Goal: Task Accomplishment & Management: Manage account settings

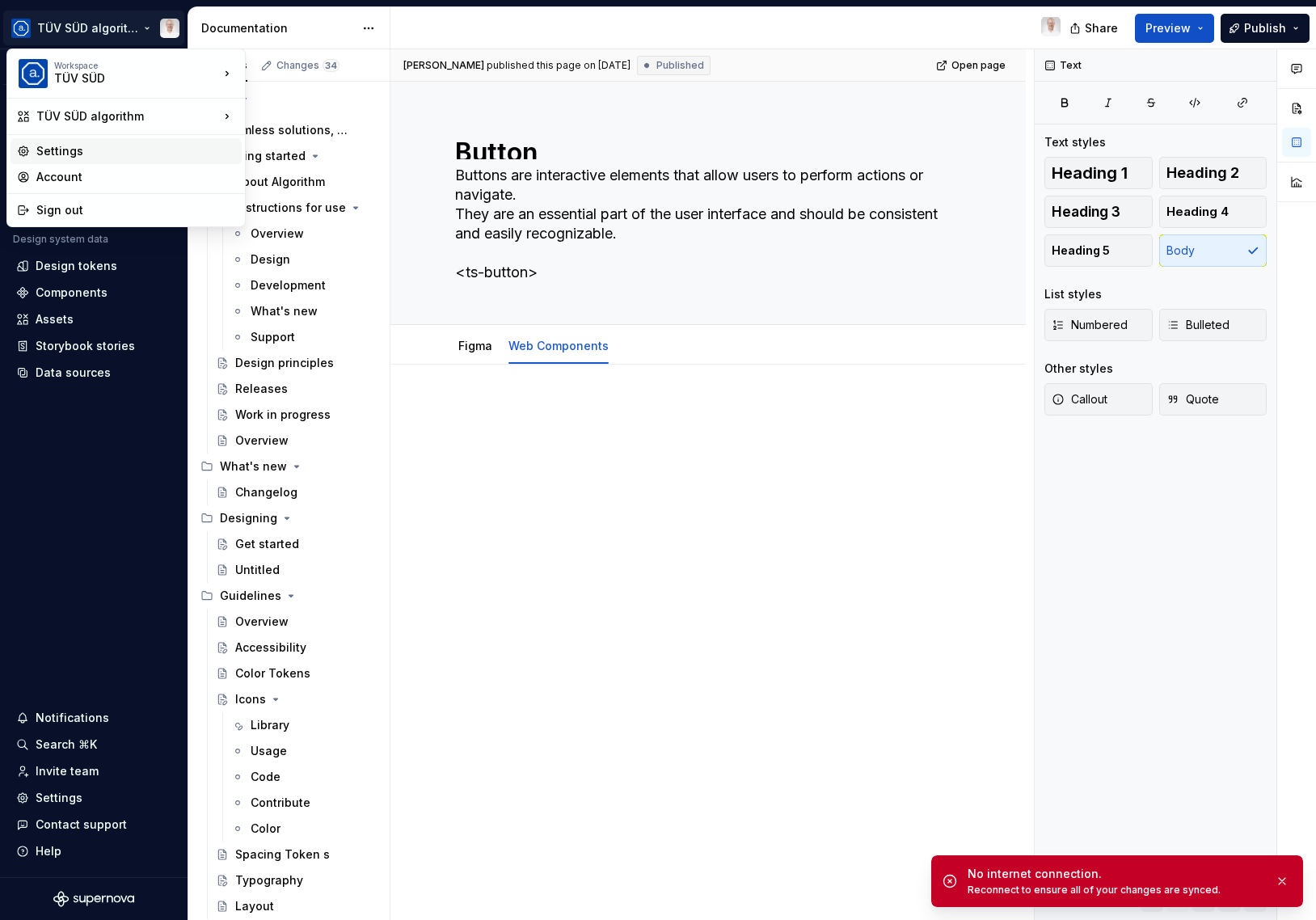
click at [69, 148] on div "Settings" at bounding box center [136, 150] width 199 height 16
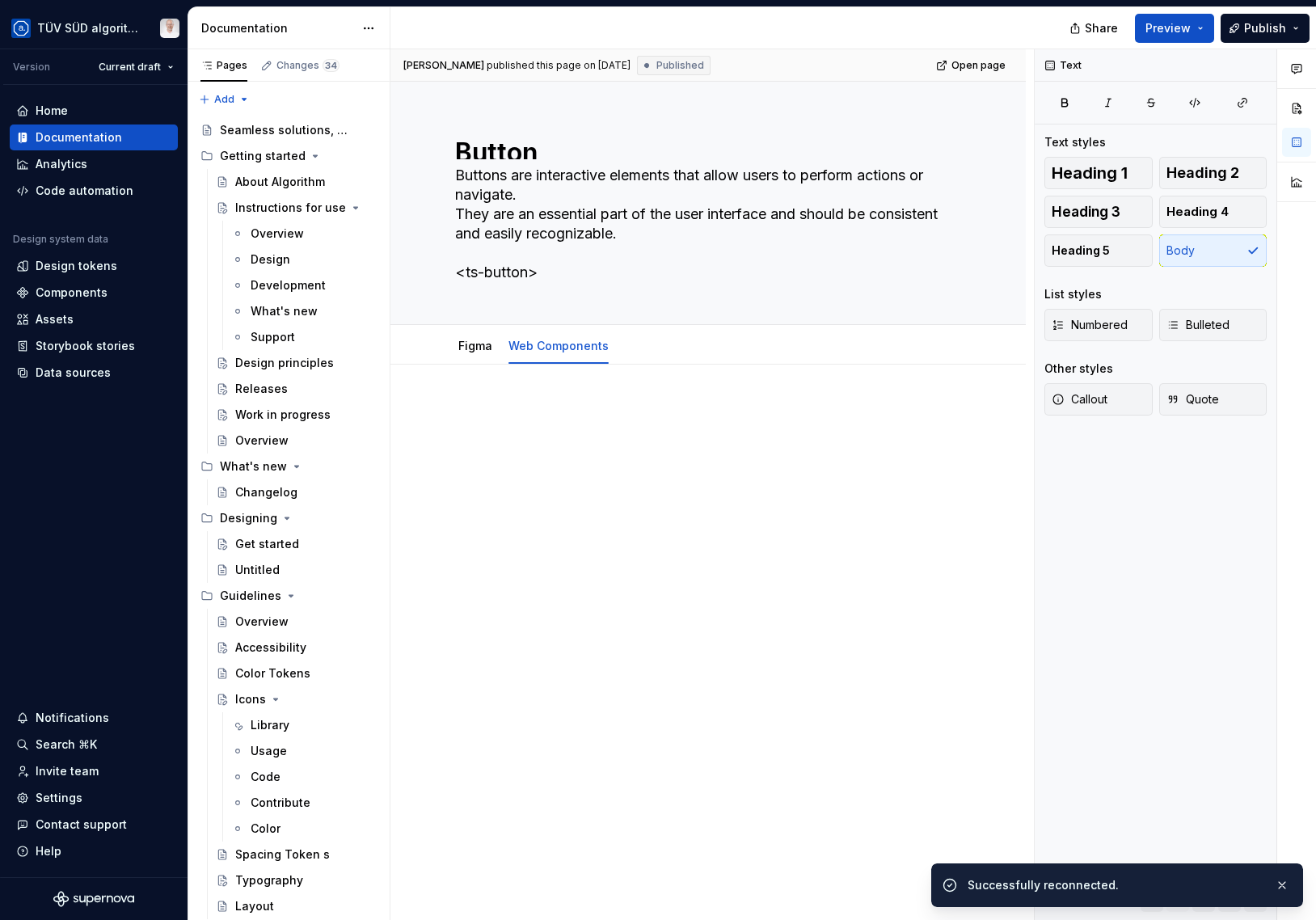
type textarea "*"
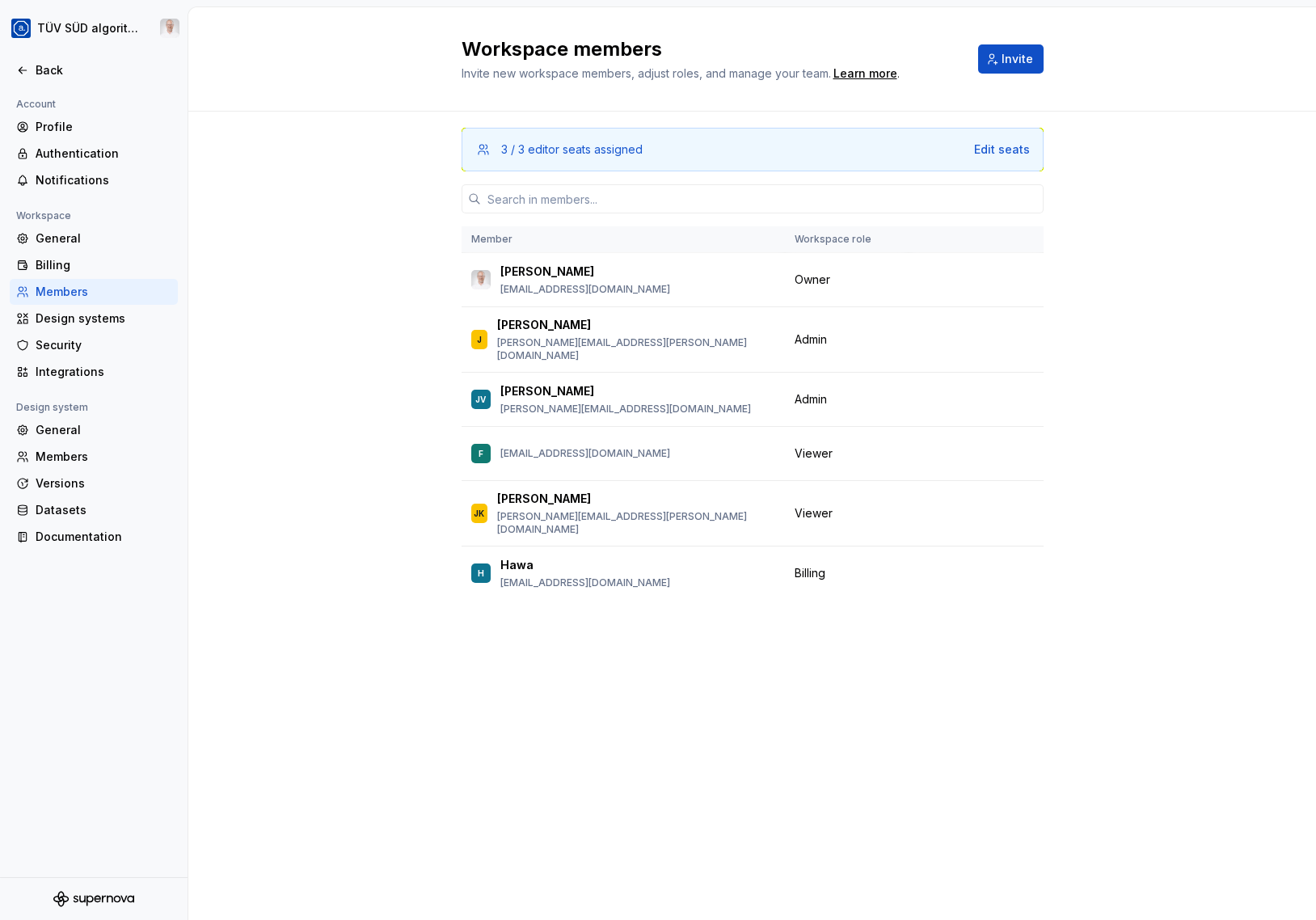
click at [56, 432] on div "General" at bounding box center [103, 430] width 136 height 16
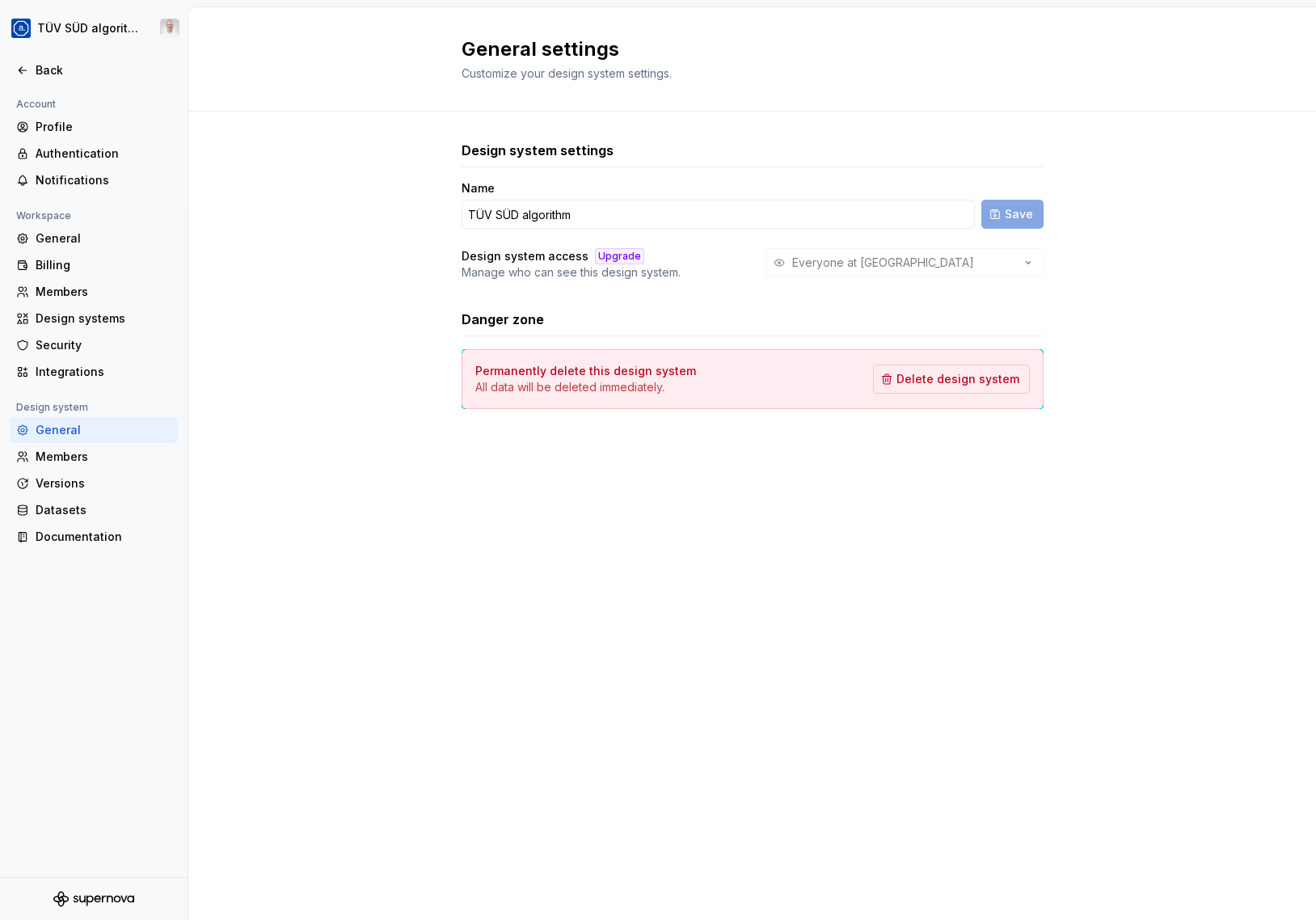
click at [81, 243] on div "General" at bounding box center [103, 238] width 136 height 16
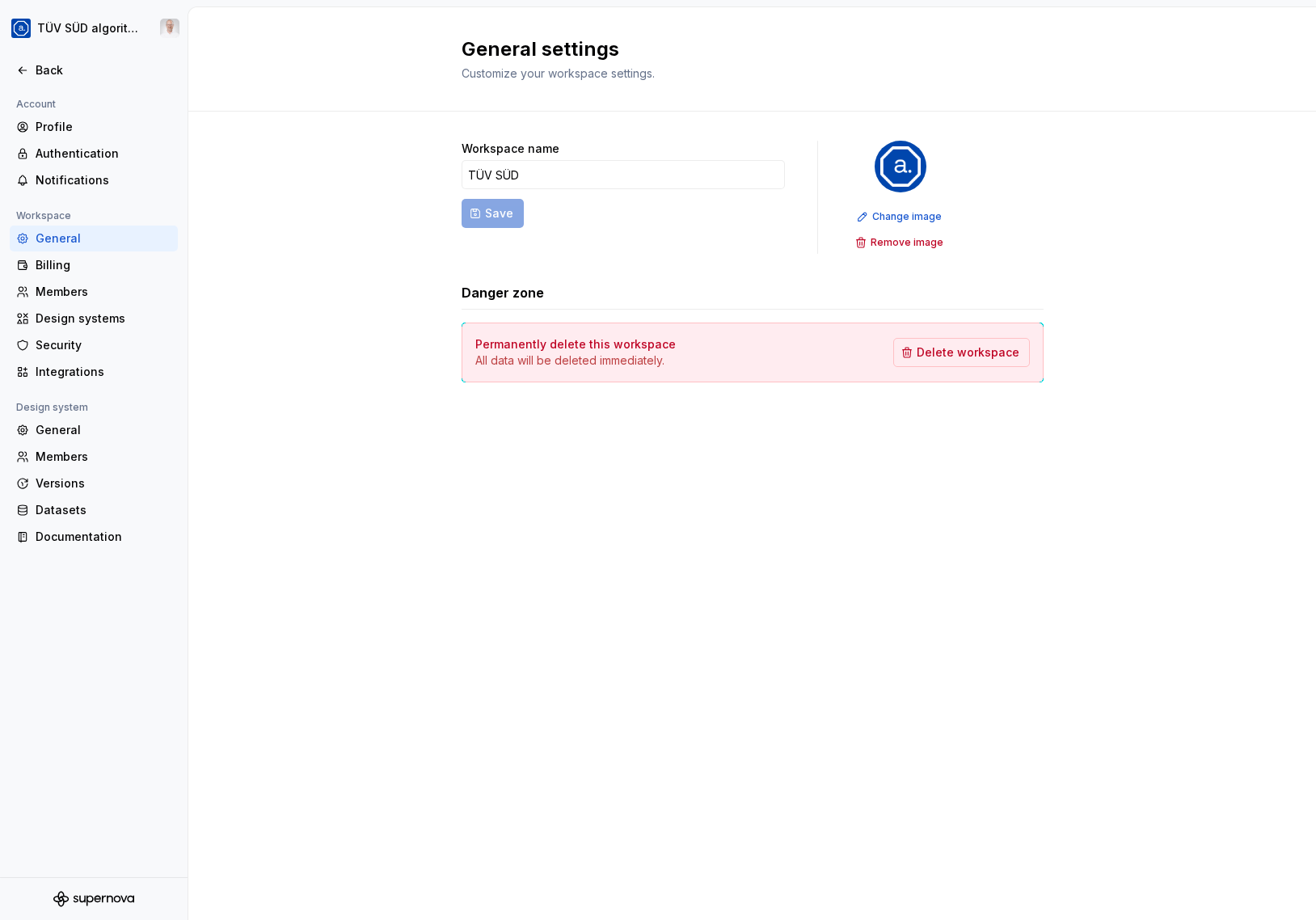
click at [897, 216] on span "Change image" at bounding box center [906, 217] width 70 height 13
click at [884, 220] on span "Change image" at bounding box center [906, 217] width 70 height 13
click at [894, 220] on span "Change image" at bounding box center [906, 217] width 70 height 13
click at [299, 238] on div "Workspace name TÜV SÜD Save Change image Remove image Danger zone Permanently d…" at bounding box center [752, 278] width 1127 height 332
click at [59, 76] on div "Back" at bounding box center [103, 70] width 136 height 16
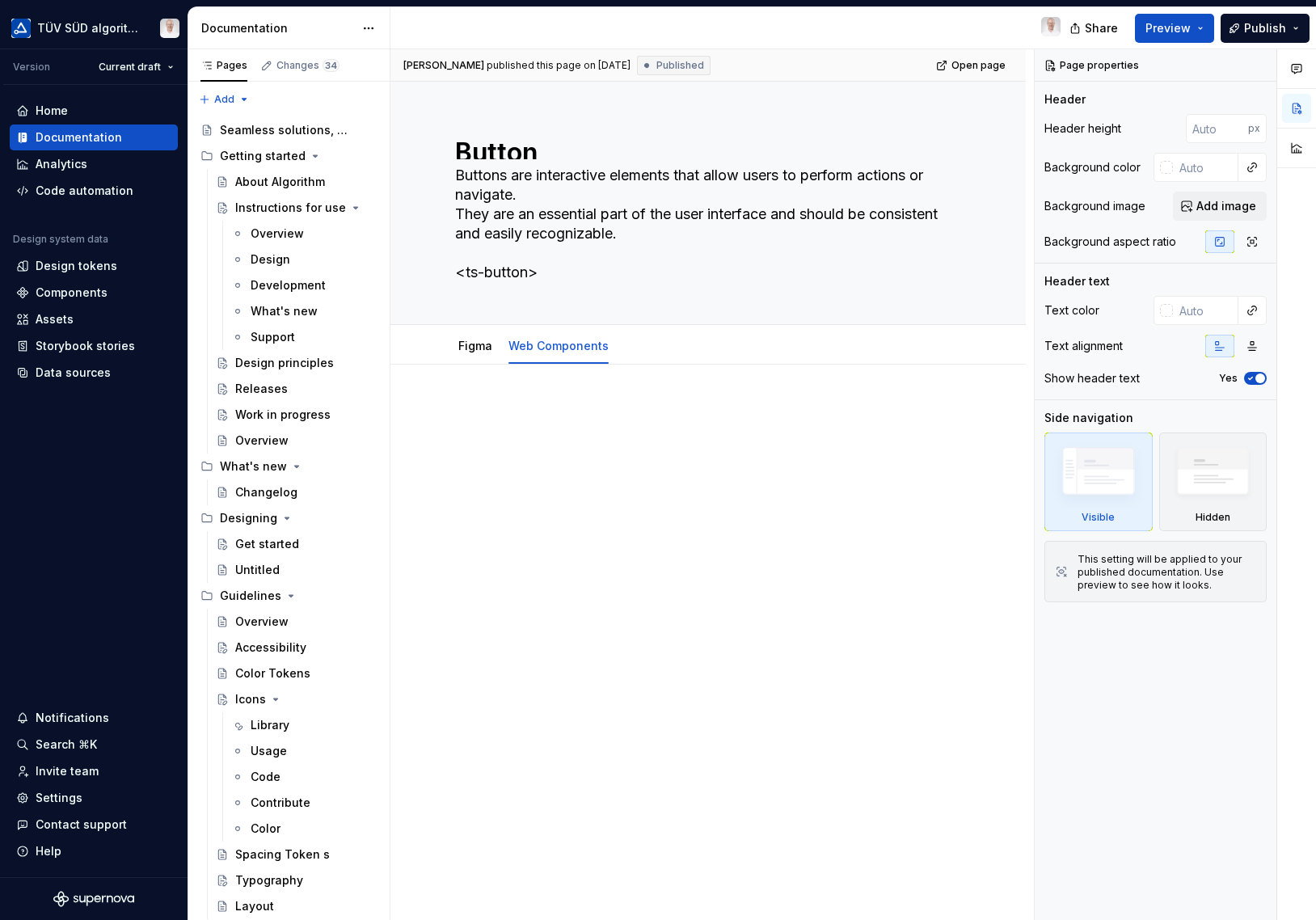
click at [280, 127] on div "Seamless solutions, unified experiences." at bounding box center [286, 130] width 133 height 16
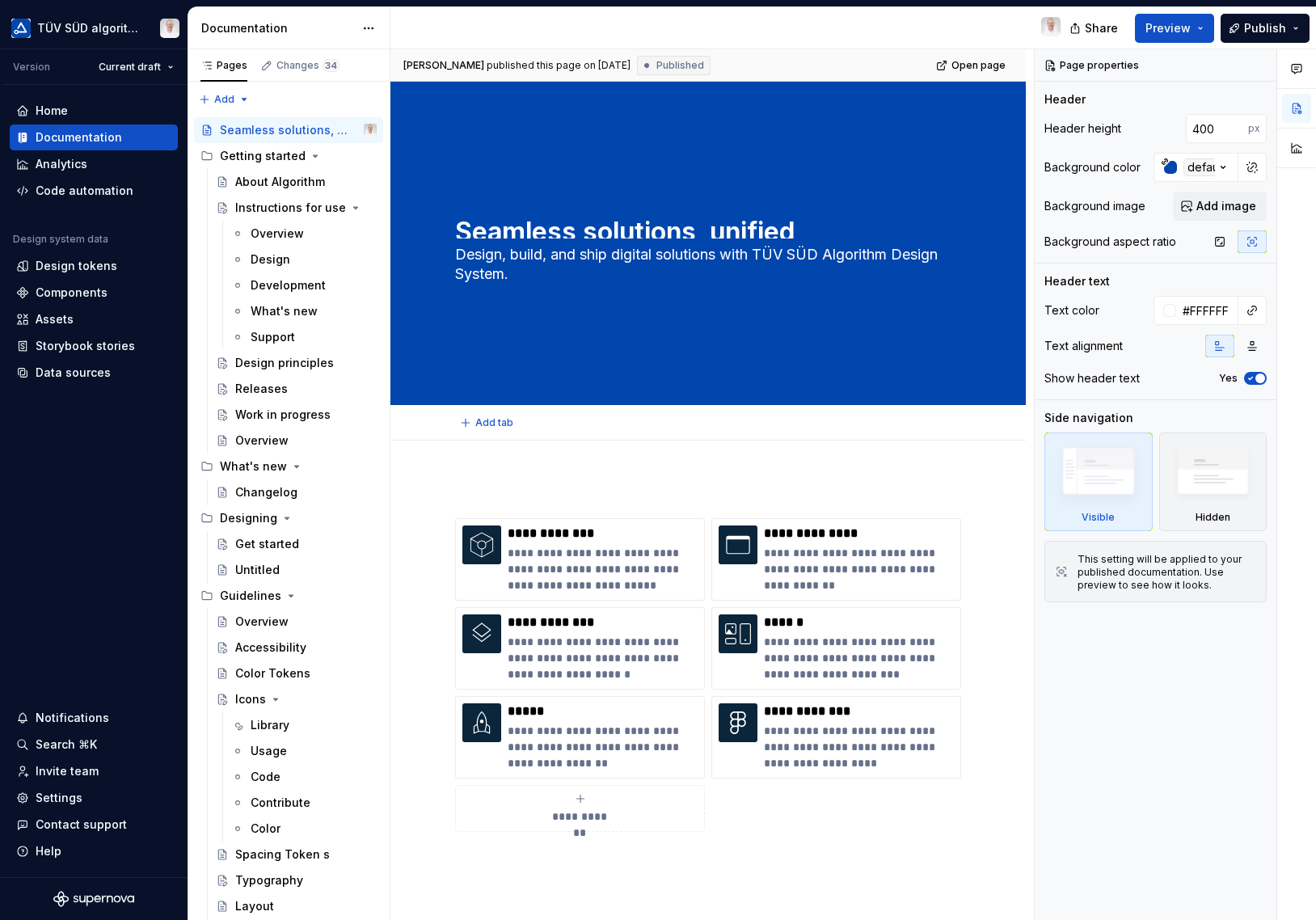
click at [457, 234] on textarea "Seamless solutions, unified experiences." at bounding box center [704, 225] width 506 height 26
type textarea "*"
click at [459, 222] on textarea "Seamless solutions, unified experiences." at bounding box center [704, 225] width 506 height 26
type textarea "/Seamless solutions, unified experiences."
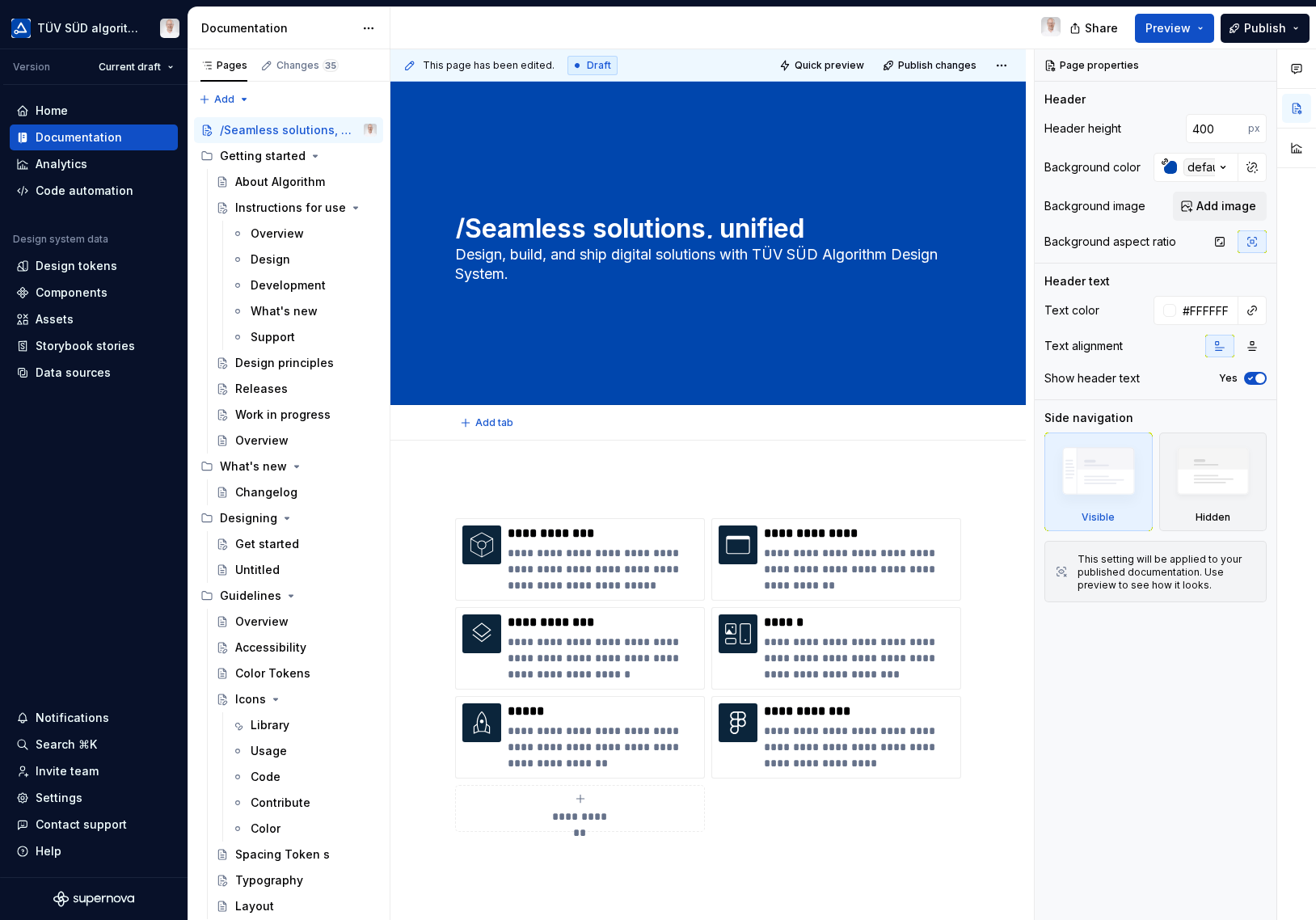
type textarea "*"
type textarea "Seamless solutions, unified experiences."
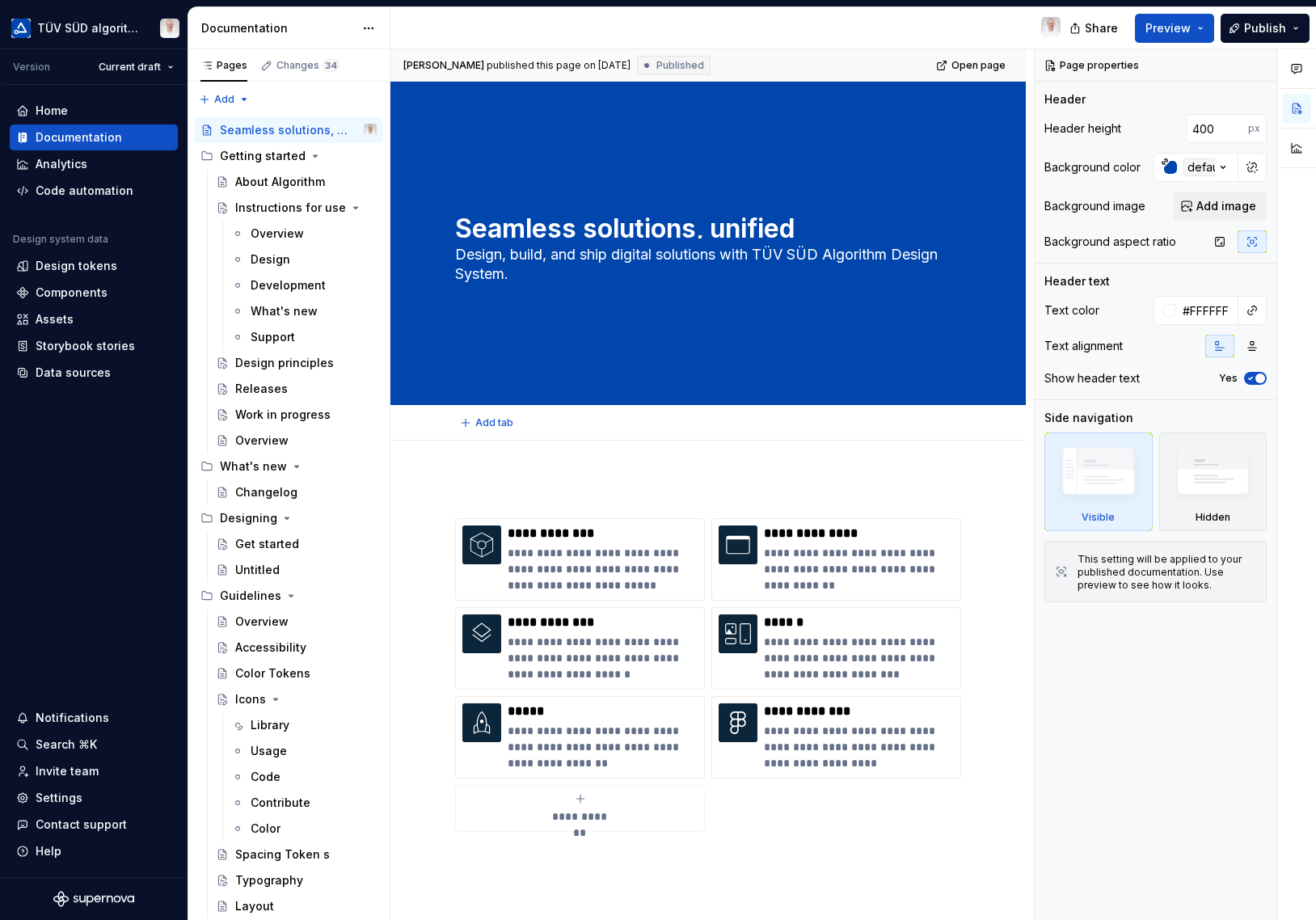
click at [777, 227] on textarea "Seamless solutions, unified experiences." at bounding box center [704, 225] width 506 height 26
click at [830, 239] on div "Seamless solutions, unified experiences. Design, build, and ship digital soluti…" at bounding box center [707, 243] width 506 height 165
click at [770, 252] on textarea "Design, build, and ship digital solutions with TÜV SÜD Algorithm Design System." at bounding box center [704, 264] width 506 height 45
click at [777, 225] on textarea "Seamless solutions, unified experiences." at bounding box center [704, 225] width 506 height 26
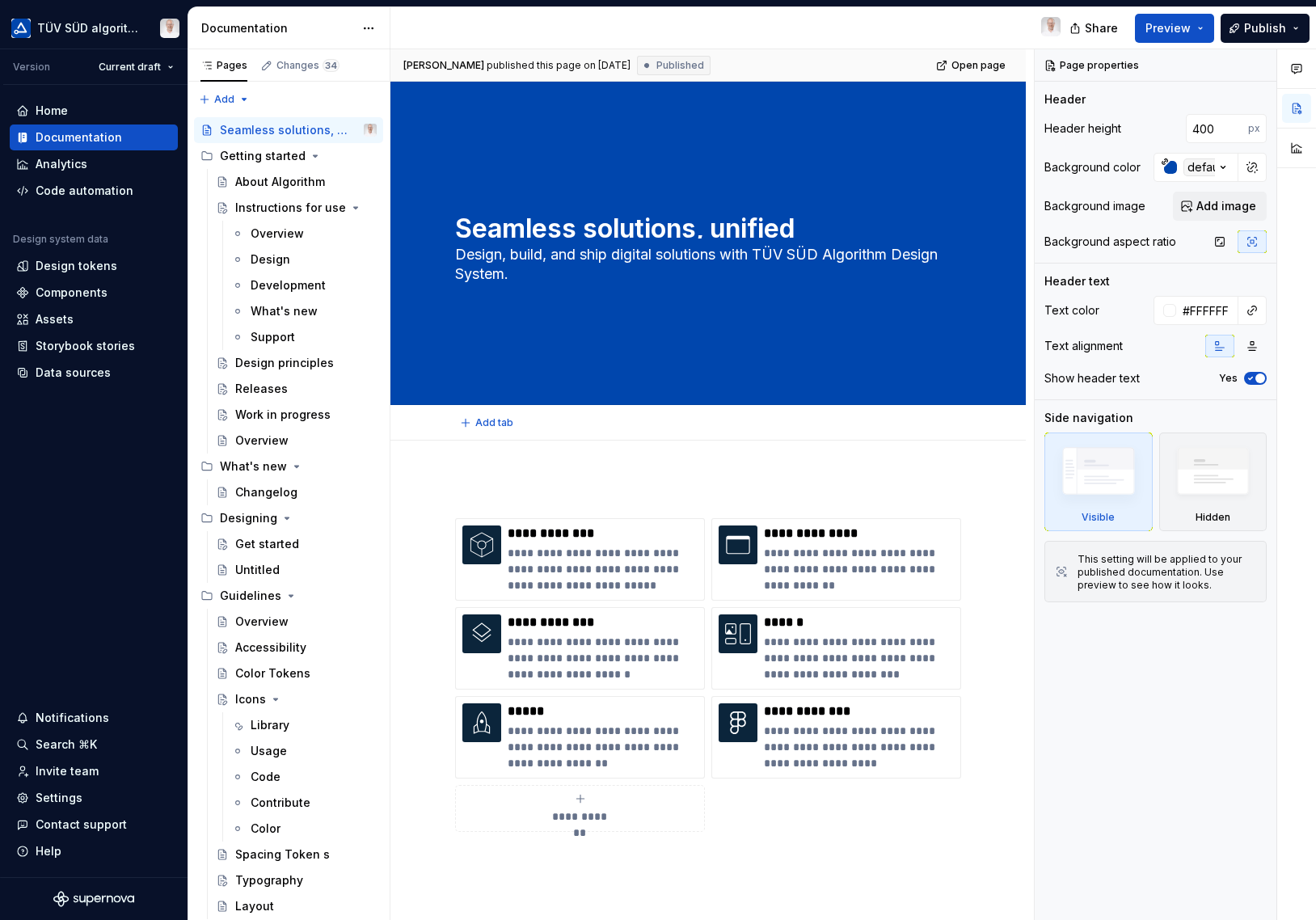
click at [789, 223] on textarea "Seamless solutions, unified experiences." at bounding box center [704, 225] width 506 height 26
type textarea "*"
click at [805, 227] on textarea "Seamless solutions, unified experiences." at bounding box center [704, 225] width 506 height 26
type textarea "Seamless solutions, unified eexperiences."
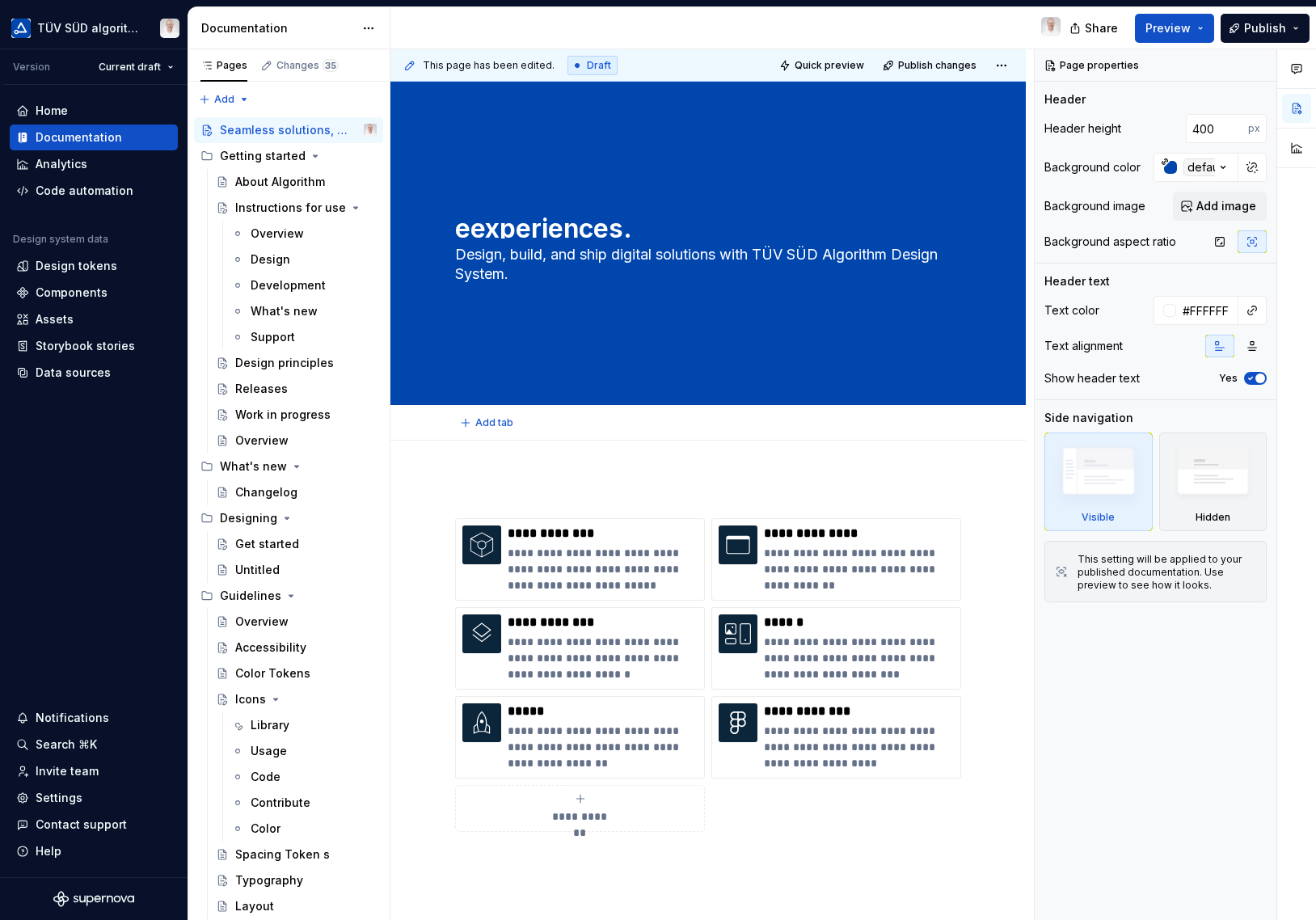
type textarea "*"
type textarea "Seamless solutions, unified experiences."
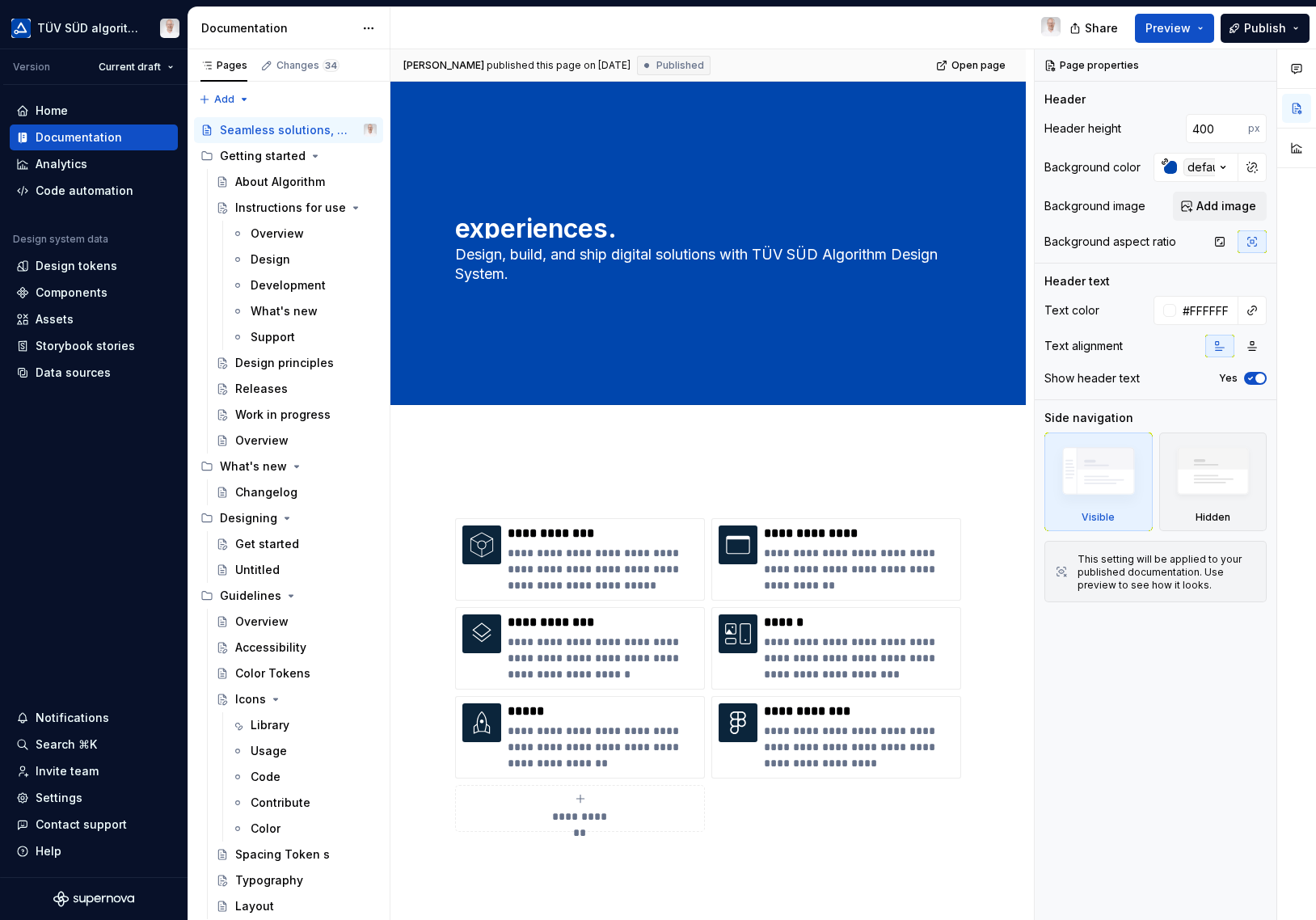
click at [1245, 728] on div "Page properties Header Header height 400 px Background color default Background…" at bounding box center [1155, 485] width 242 height 871
click at [1190, 28] on span "Preview" at bounding box center [1168, 28] width 45 height 16
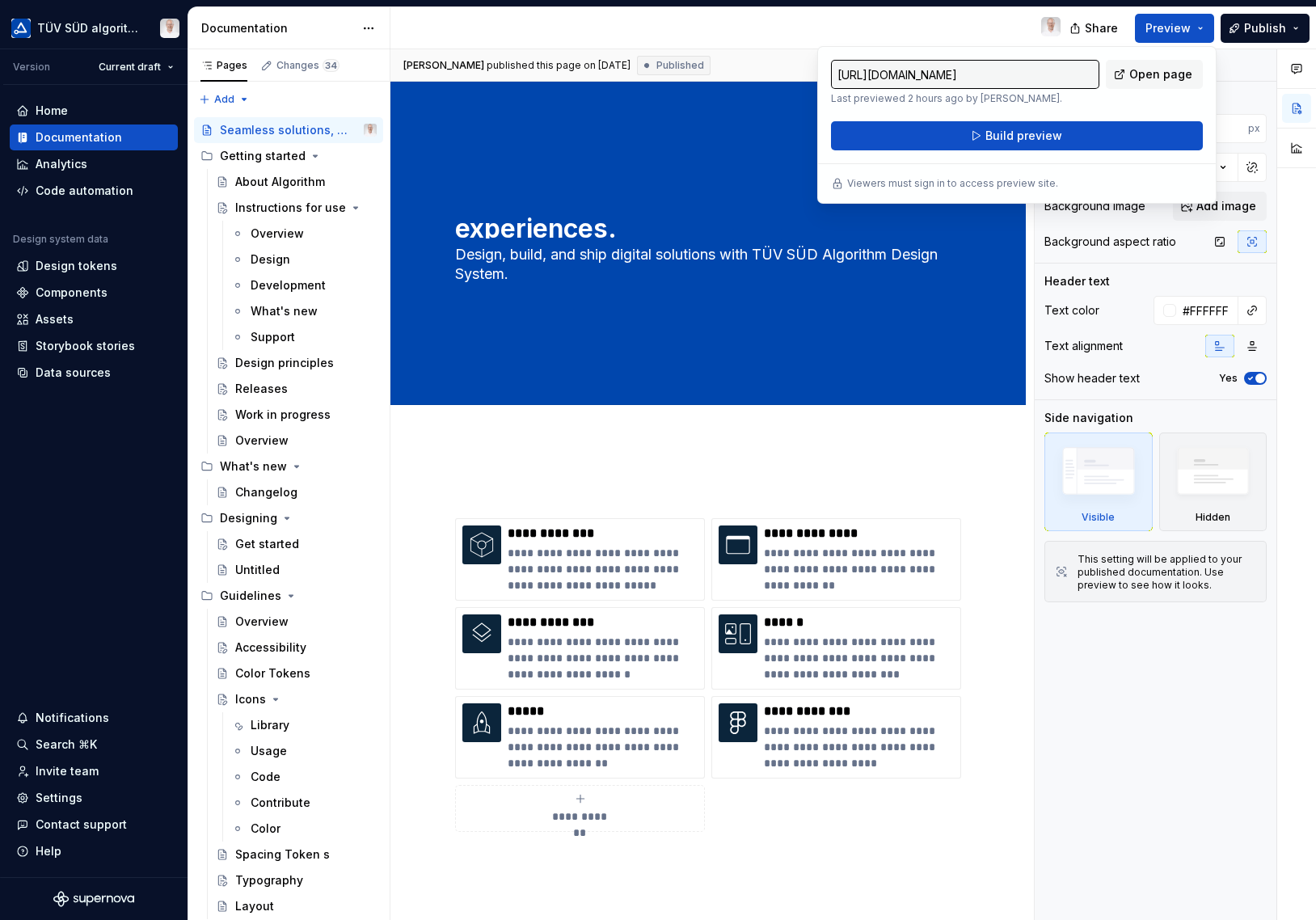
click at [959, 20] on div at bounding box center [732, 29] width 683 height 42
click at [124, 572] on div "Home Documentation Analytics Code automation Design system data Design tokens C…" at bounding box center [94, 482] width 188 height 793
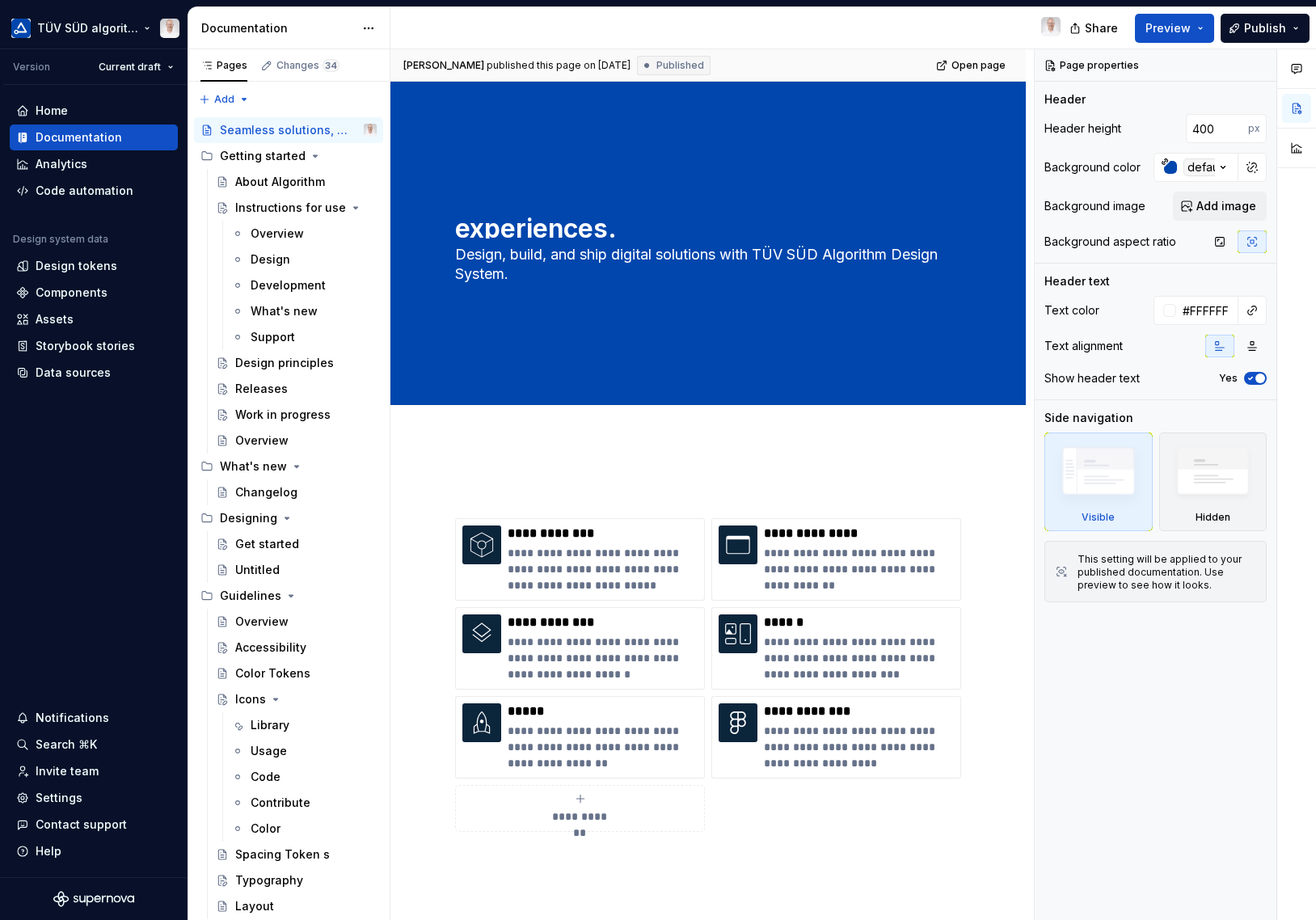
click at [95, 31] on html "TÜV SÜD algorithm Version Current draft Home Documentation Analytics Code autom…" at bounding box center [658, 460] width 1316 height 920
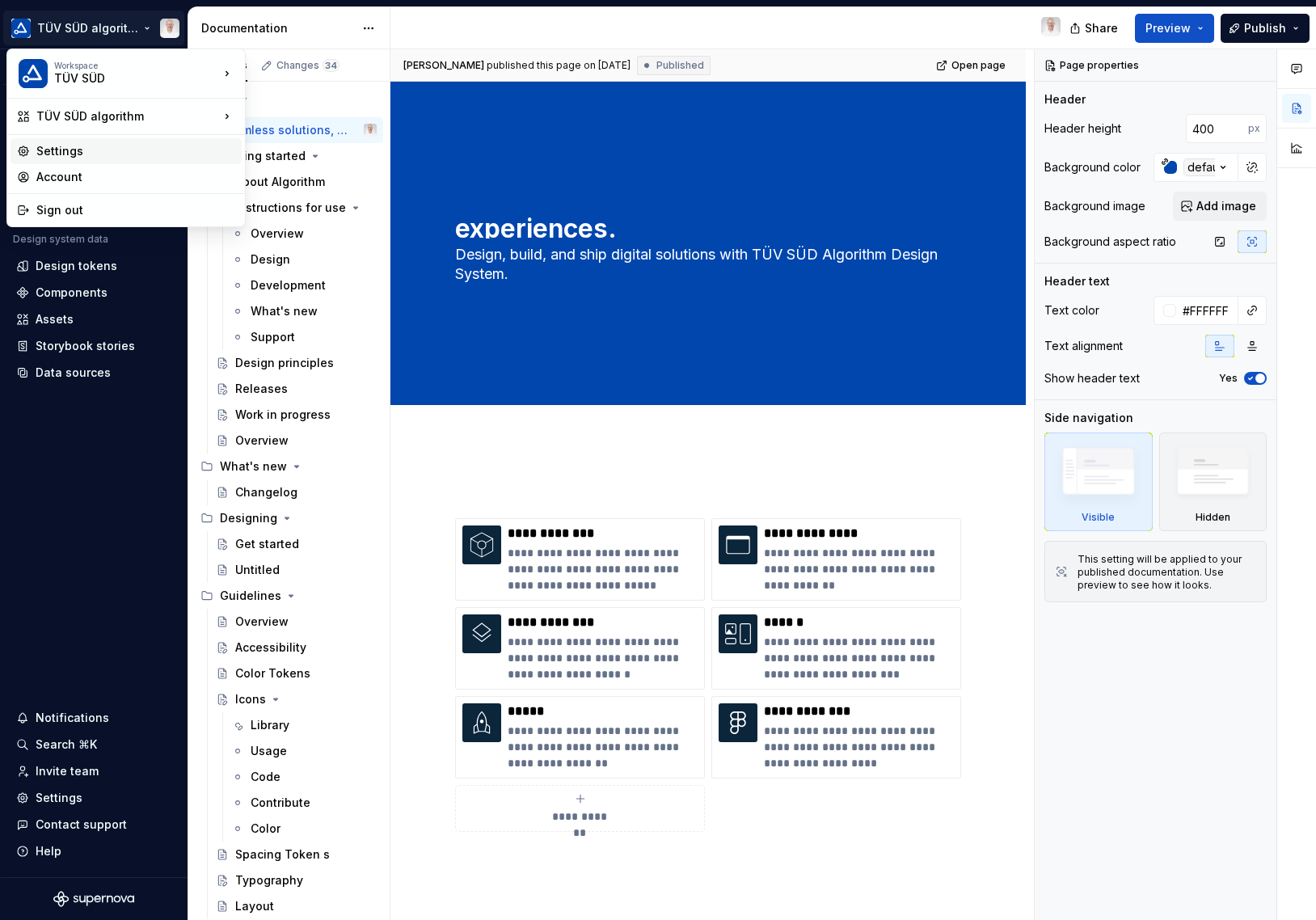
type textarea "*"
click at [70, 154] on div "Settings" at bounding box center [136, 150] width 199 height 16
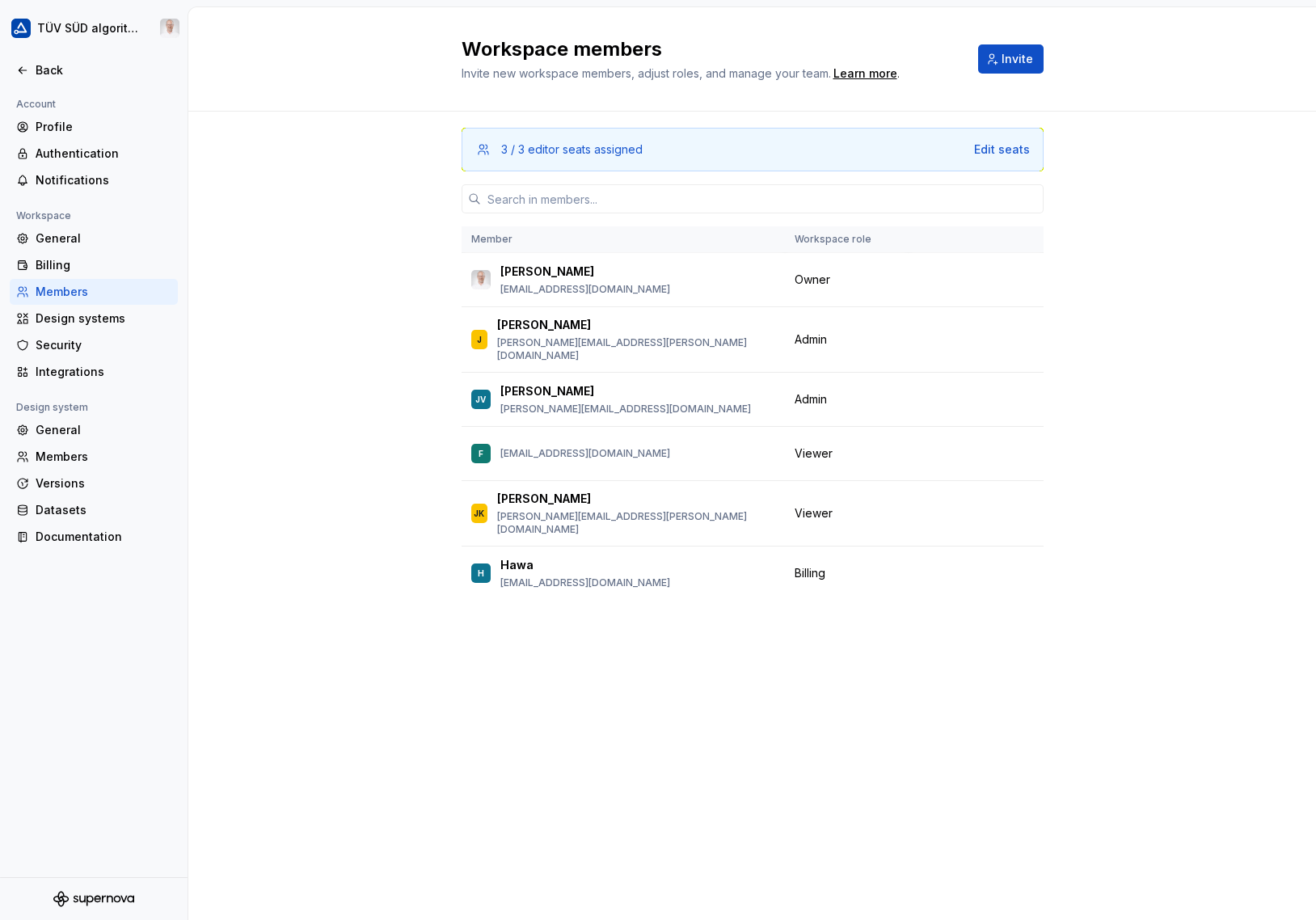
click at [66, 324] on div "Design systems" at bounding box center [103, 318] width 136 height 16
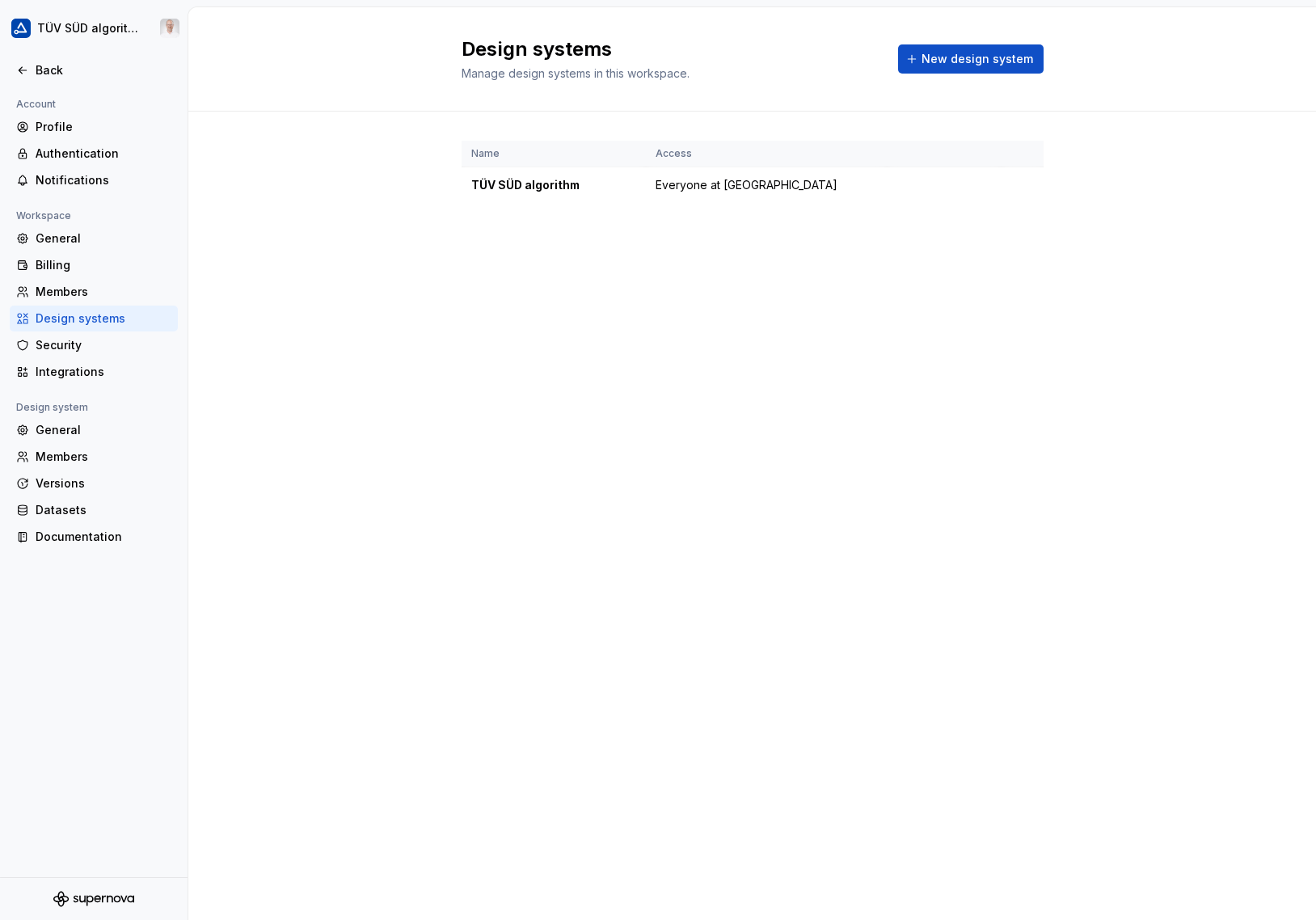
click at [66, 248] on div "General" at bounding box center [94, 238] width 168 height 26
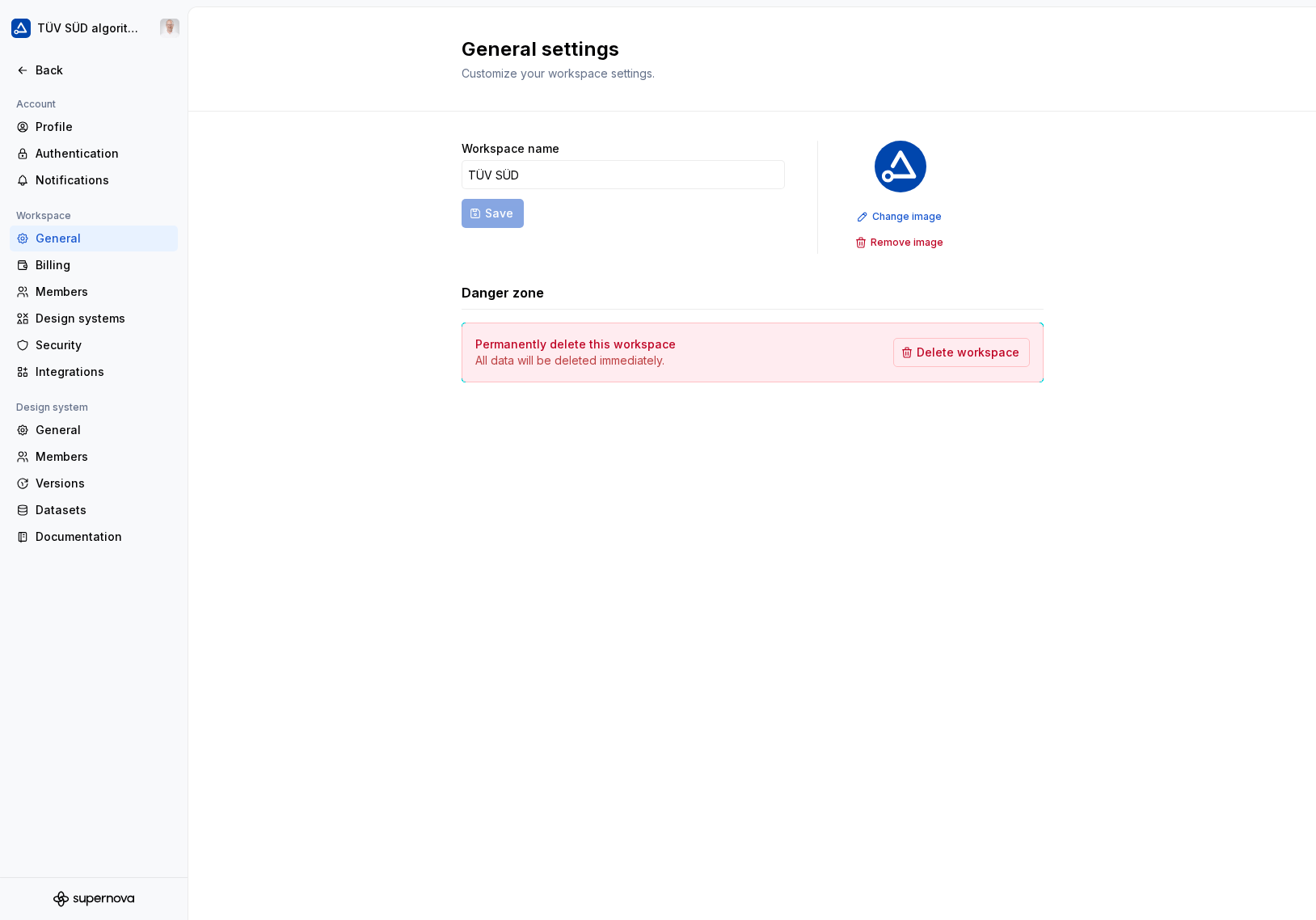
click at [64, 369] on div "Integrations" at bounding box center [103, 371] width 136 height 16
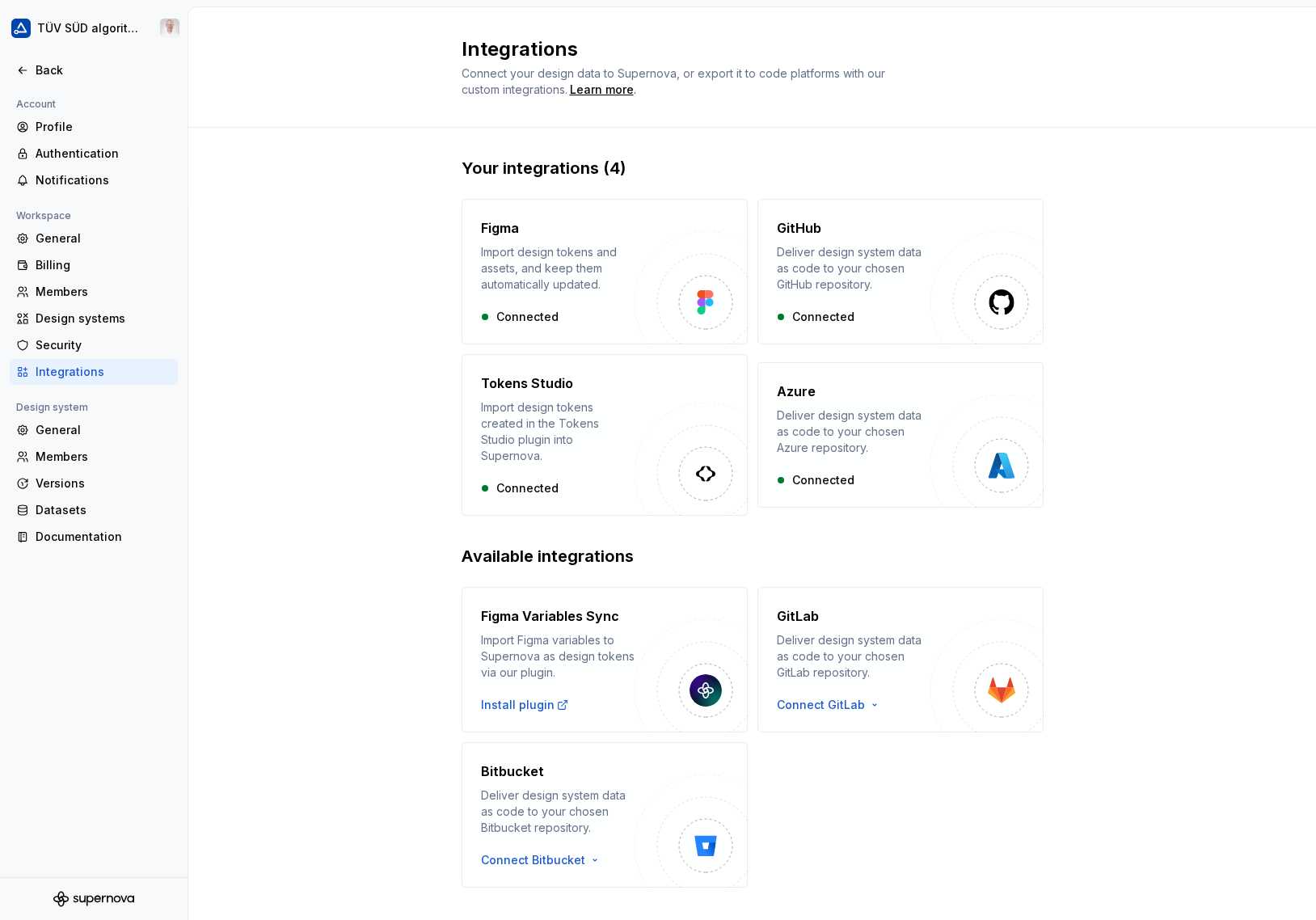
click at [49, 433] on div "General" at bounding box center [103, 430] width 136 height 16
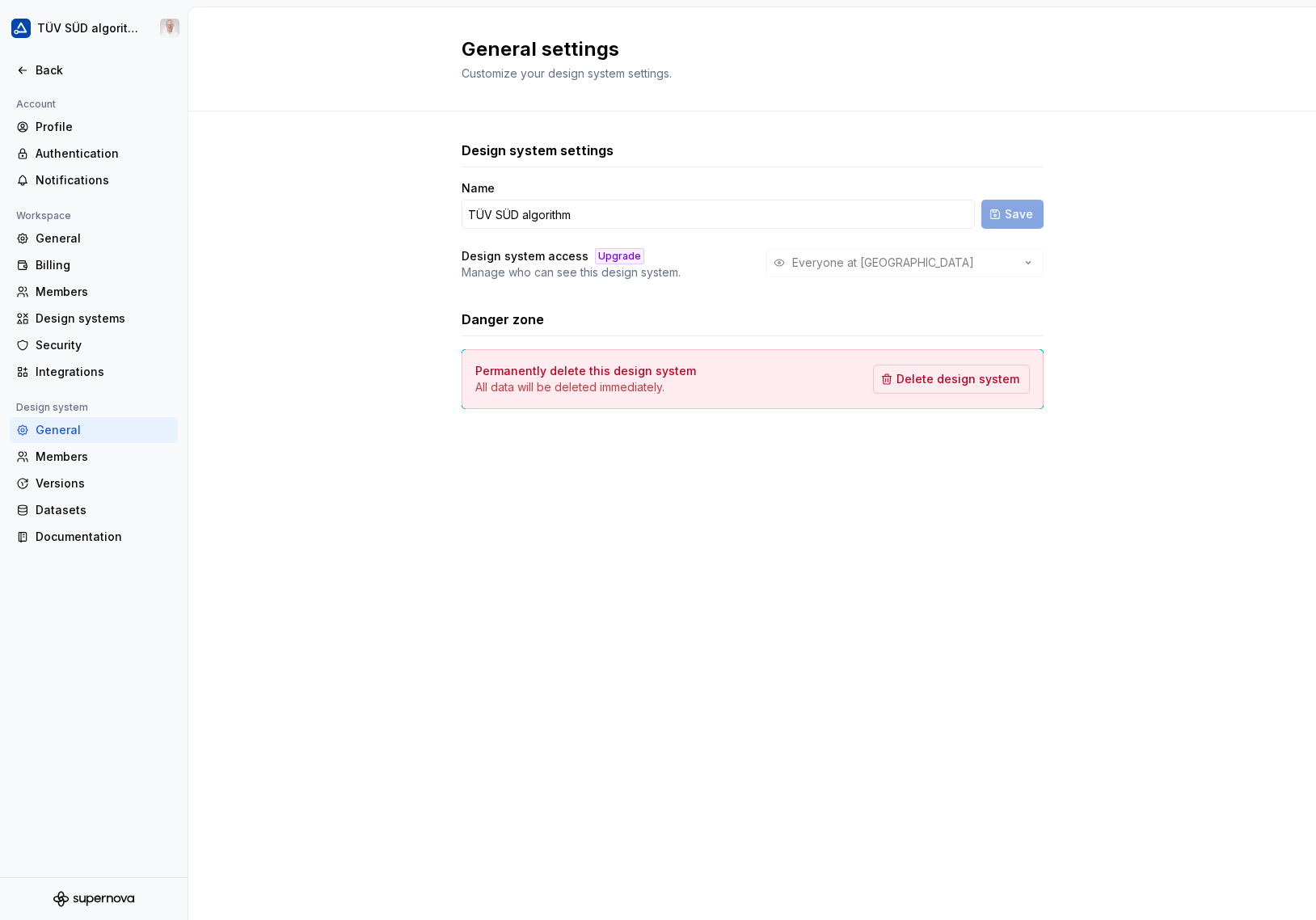
click at [50, 456] on div "Members" at bounding box center [103, 457] width 136 height 16
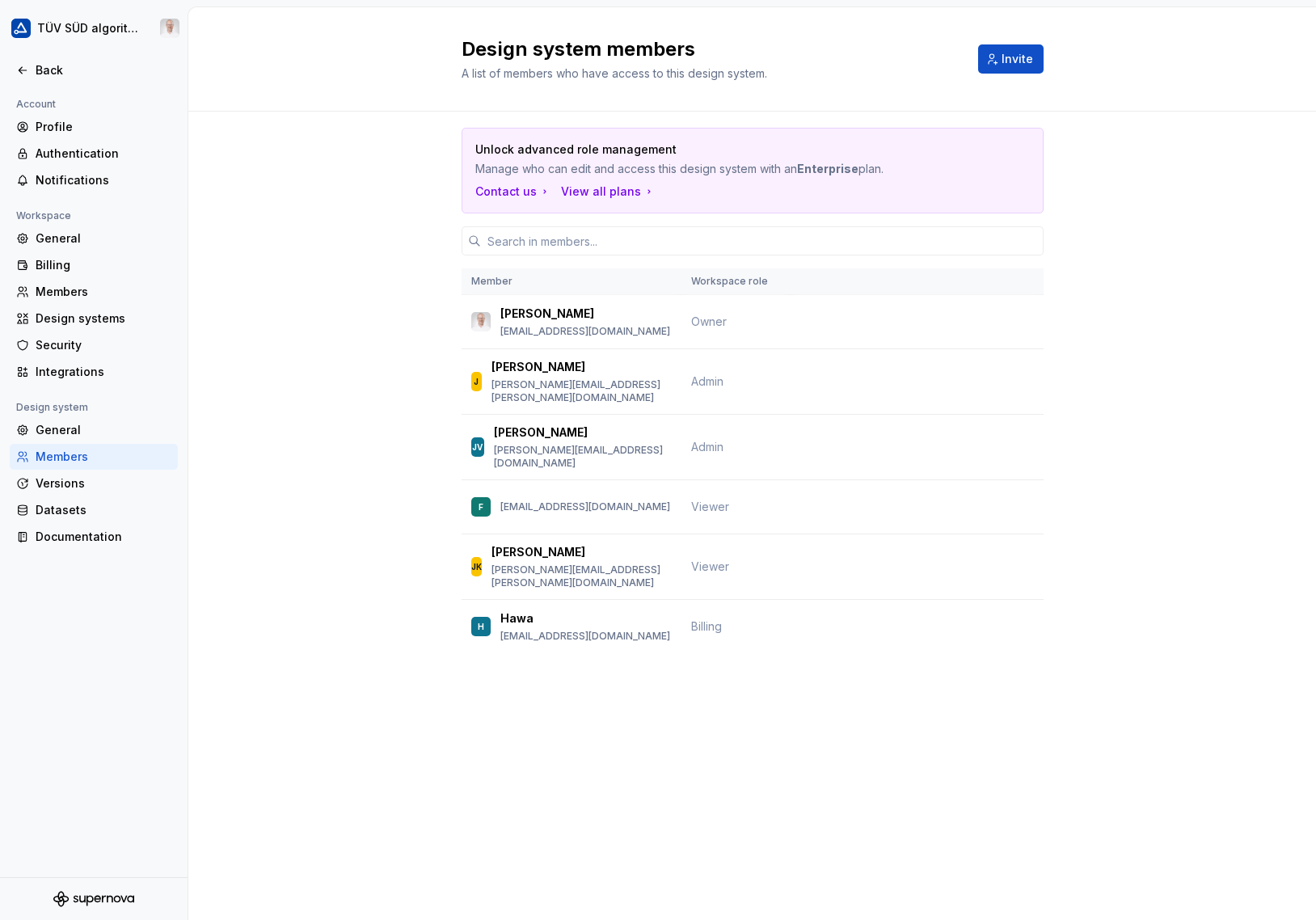
click at [56, 486] on div "Versions" at bounding box center [103, 483] width 136 height 16
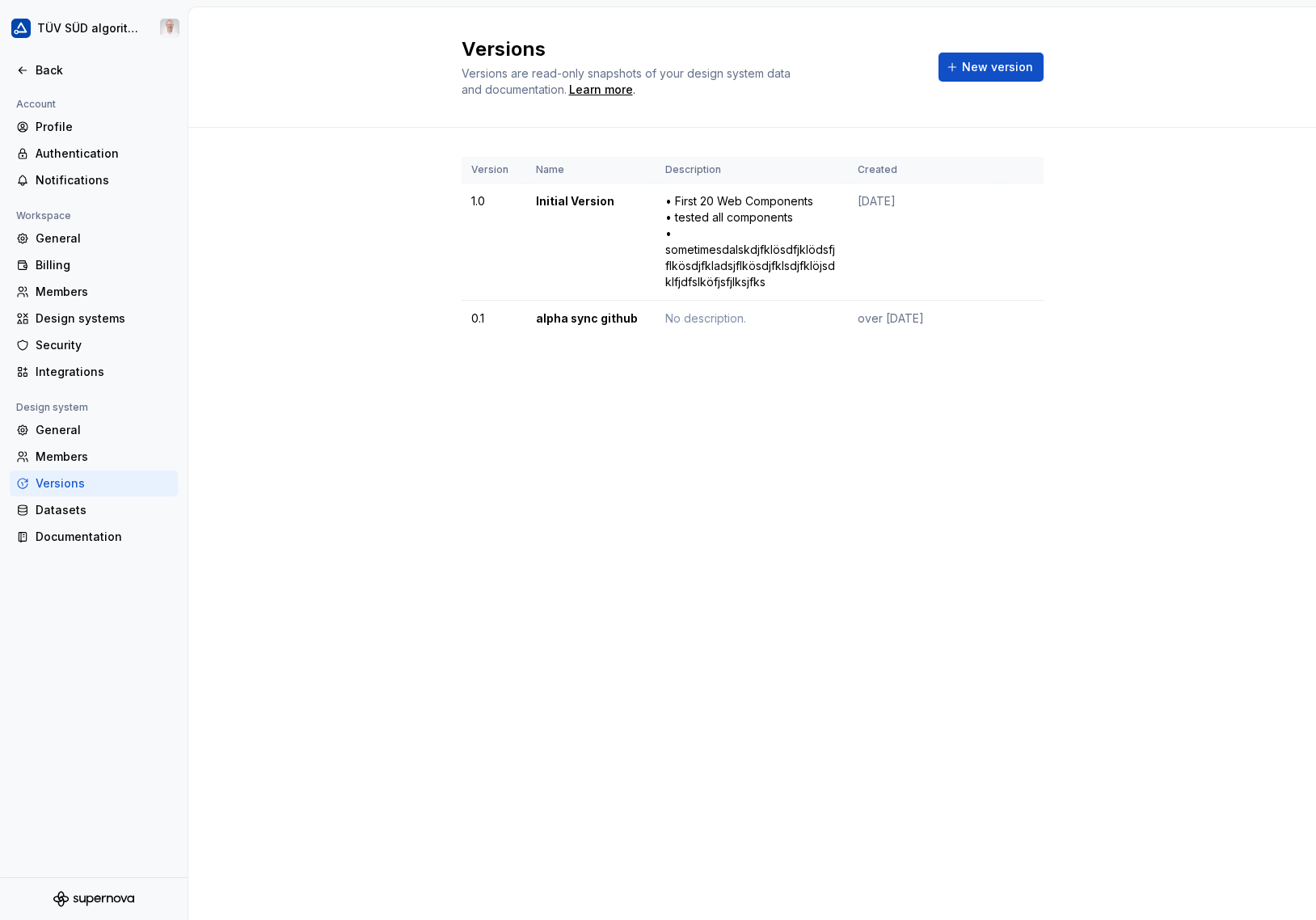
click at [61, 506] on div "Datasets" at bounding box center [103, 509] width 136 height 16
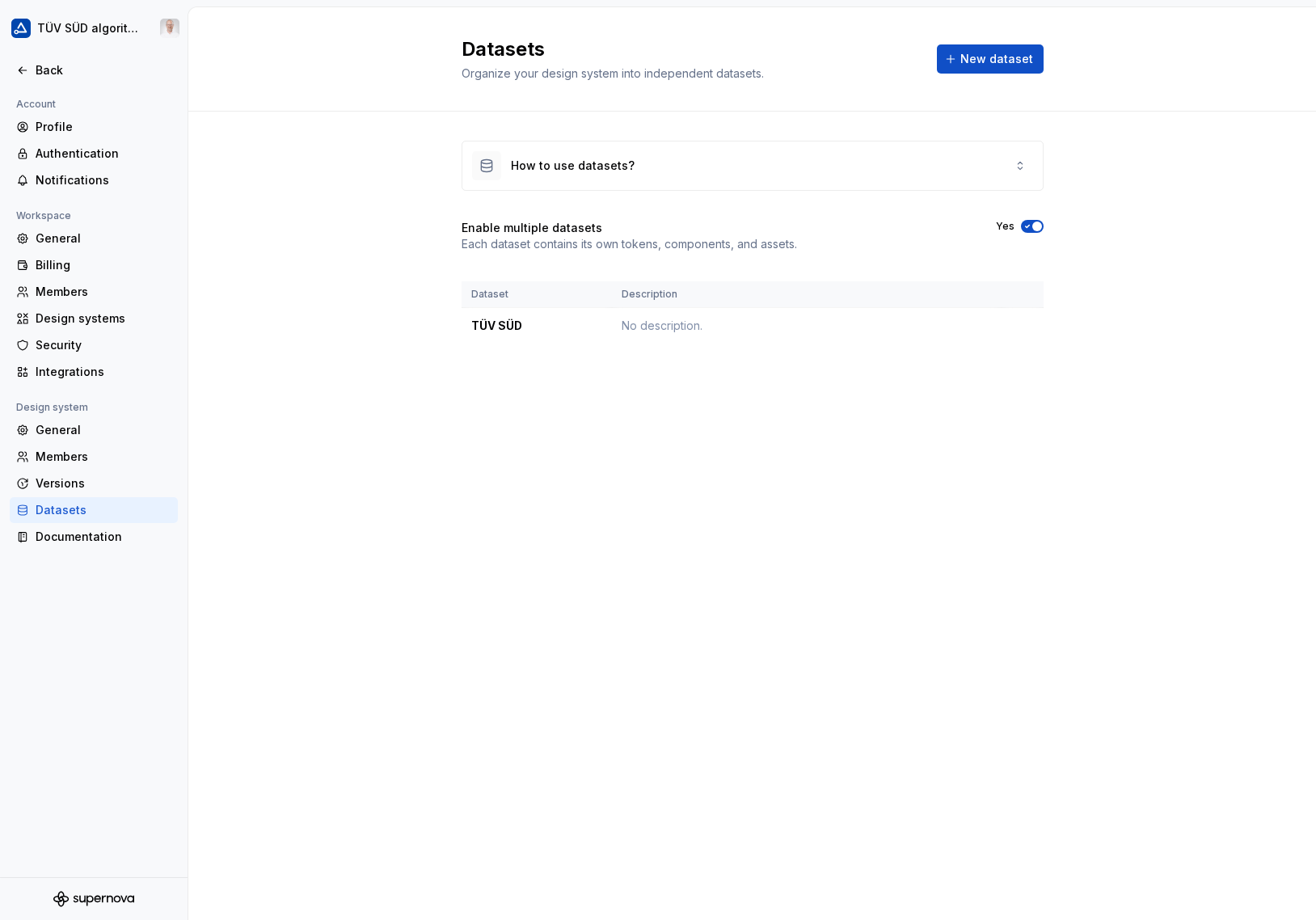
click at [67, 542] on div "Documentation" at bounding box center [103, 536] width 136 height 16
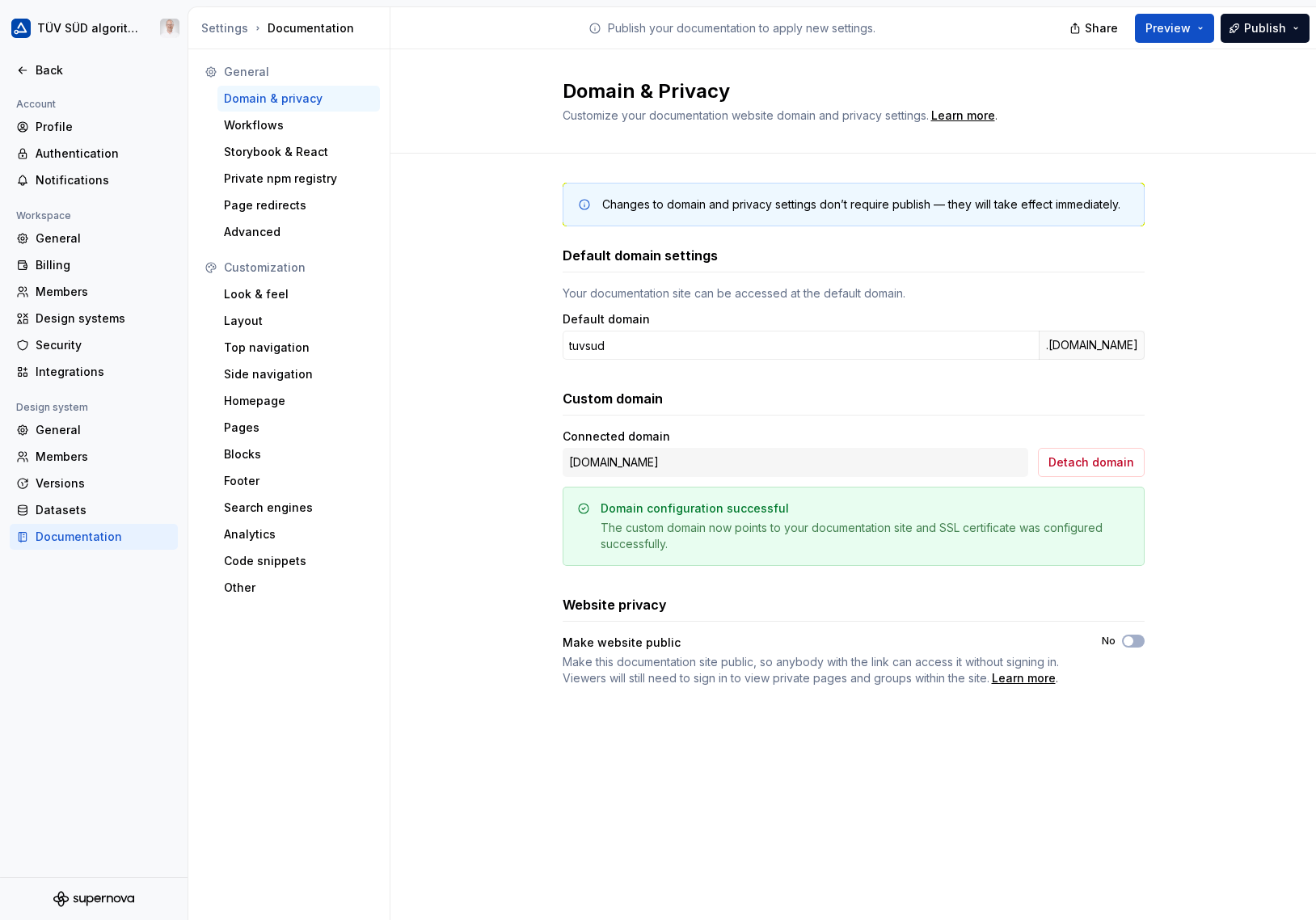
click at [500, 318] on div "Changes to domain and privacy settings don’t require publish — they will take e…" at bounding box center [853, 450] width 926 height 595
click at [265, 299] on div "Look & feel" at bounding box center [299, 294] width 149 height 16
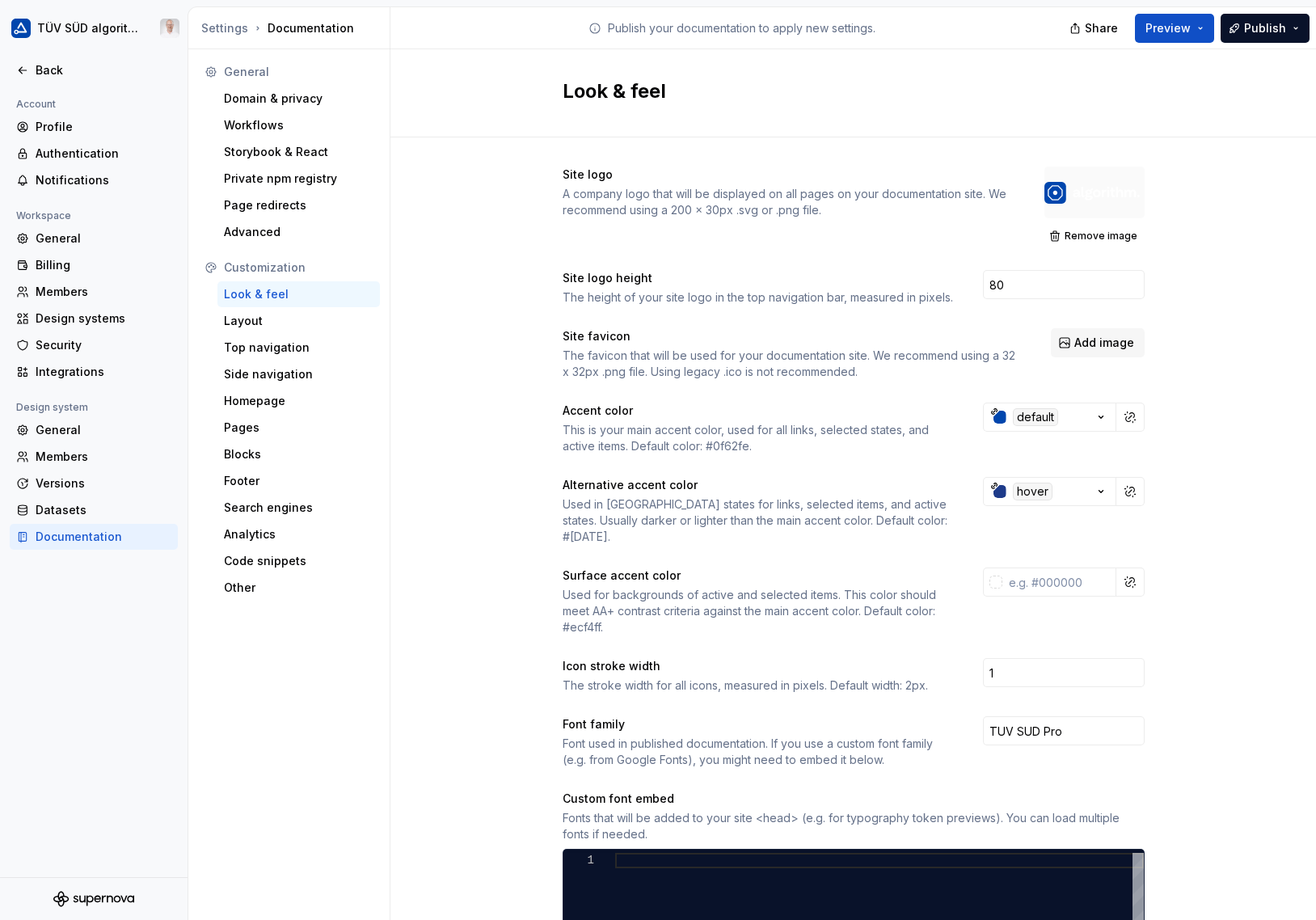
click at [1069, 236] on span "Remove image" at bounding box center [1101, 236] width 73 height 13
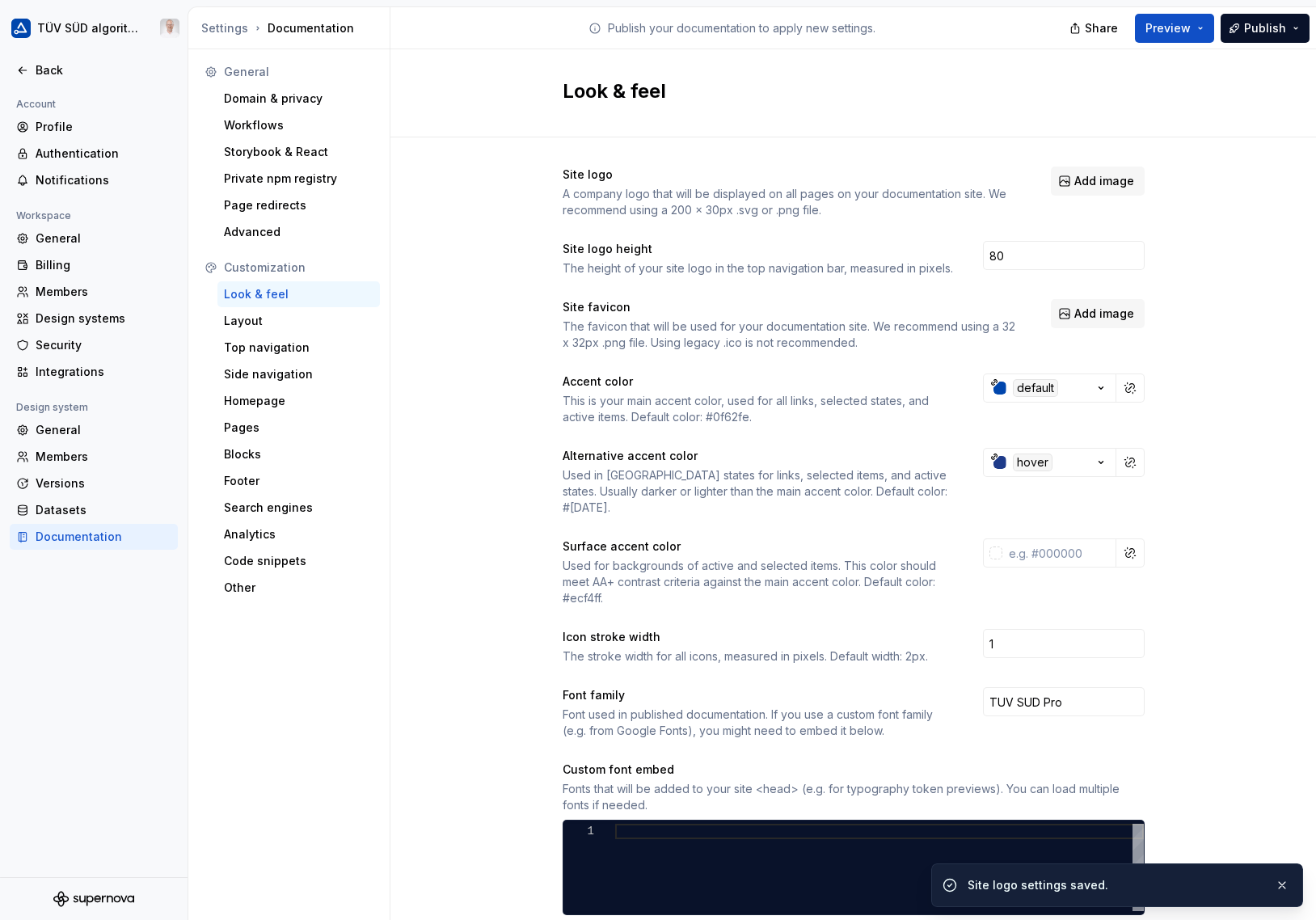
click at [1089, 178] on span "Add image" at bounding box center [1104, 181] width 59 height 16
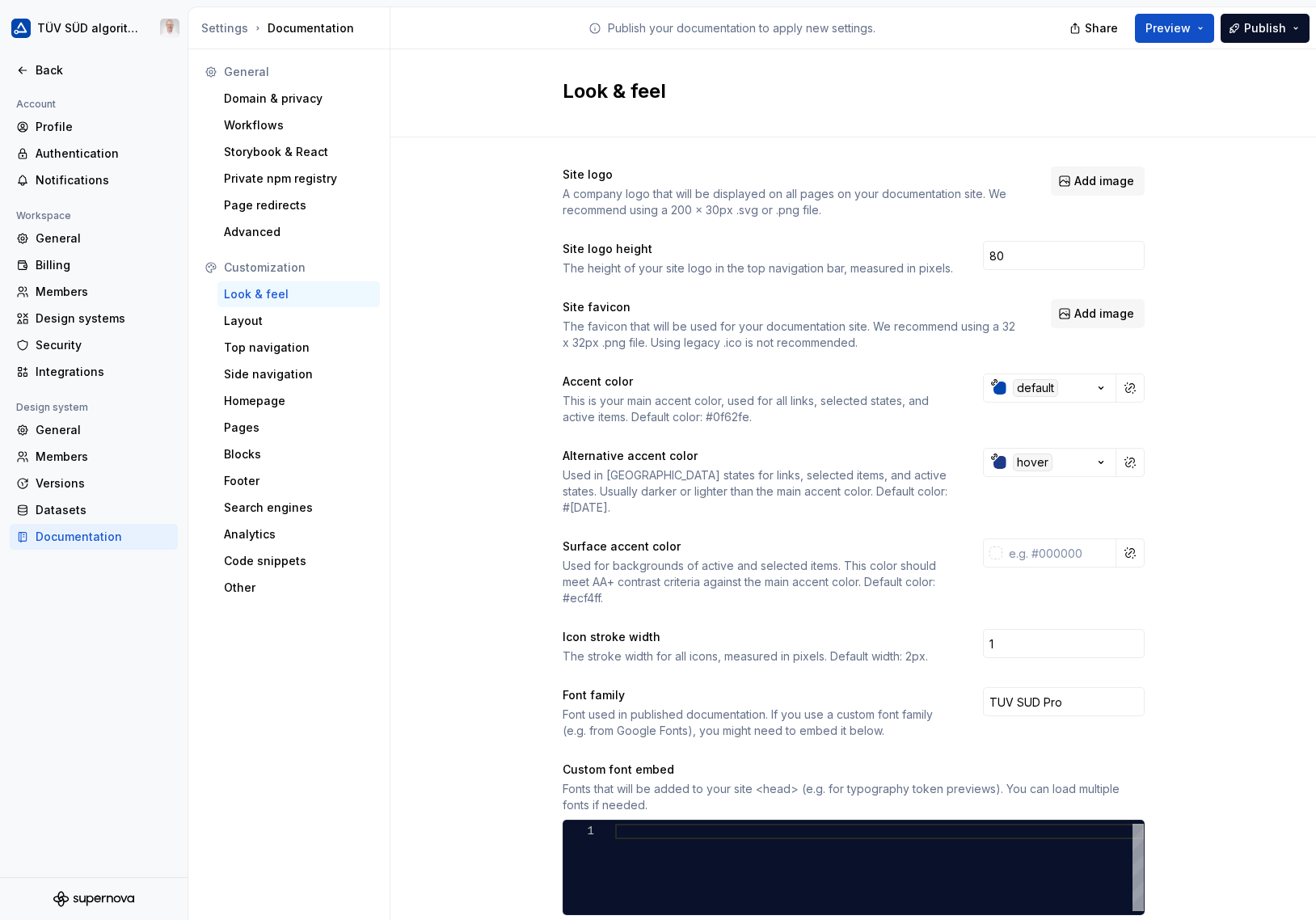
click at [1092, 179] on span "Add image" at bounding box center [1104, 181] width 59 height 16
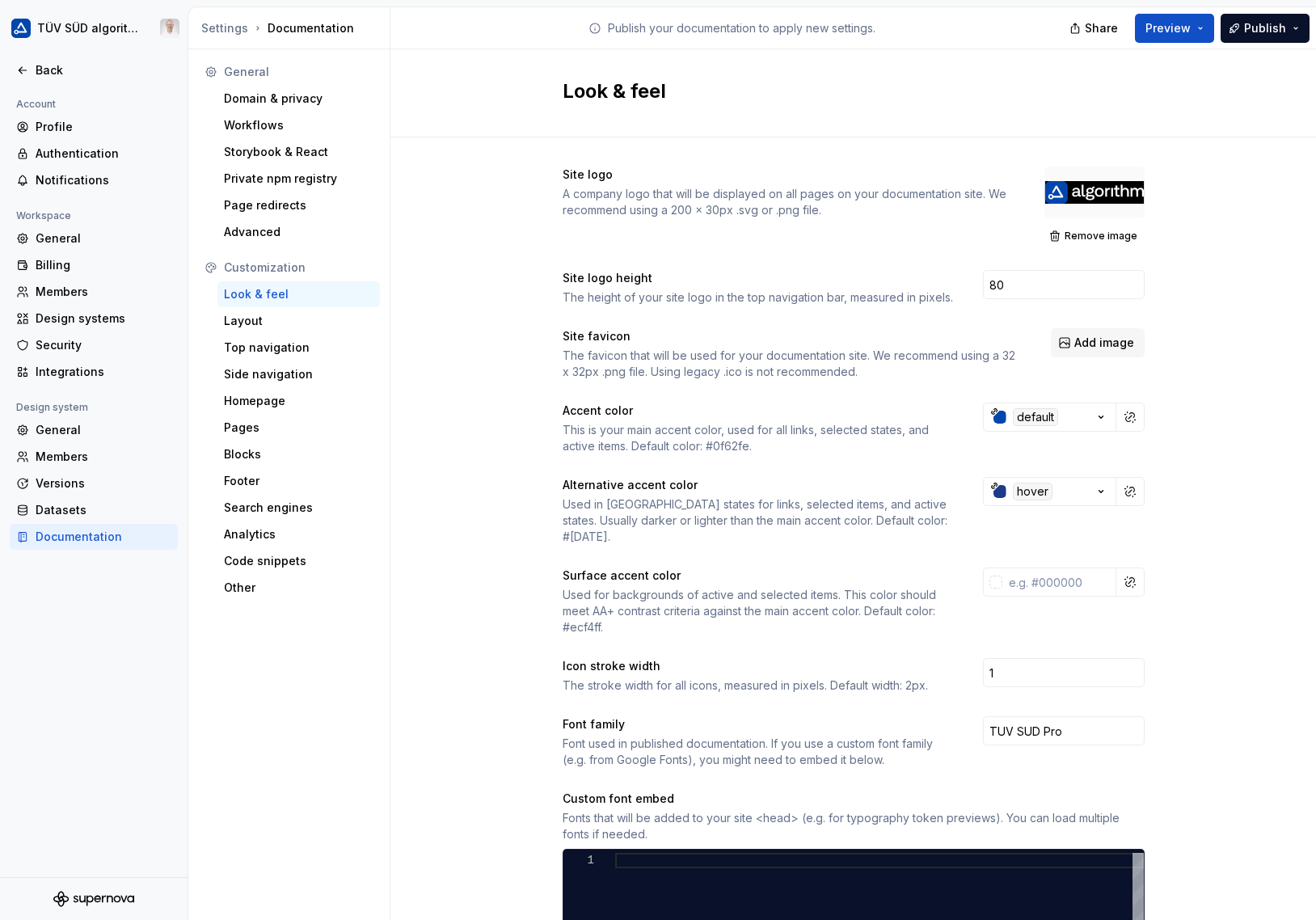
click at [1074, 240] on span "Remove image" at bounding box center [1101, 236] width 73 height 13
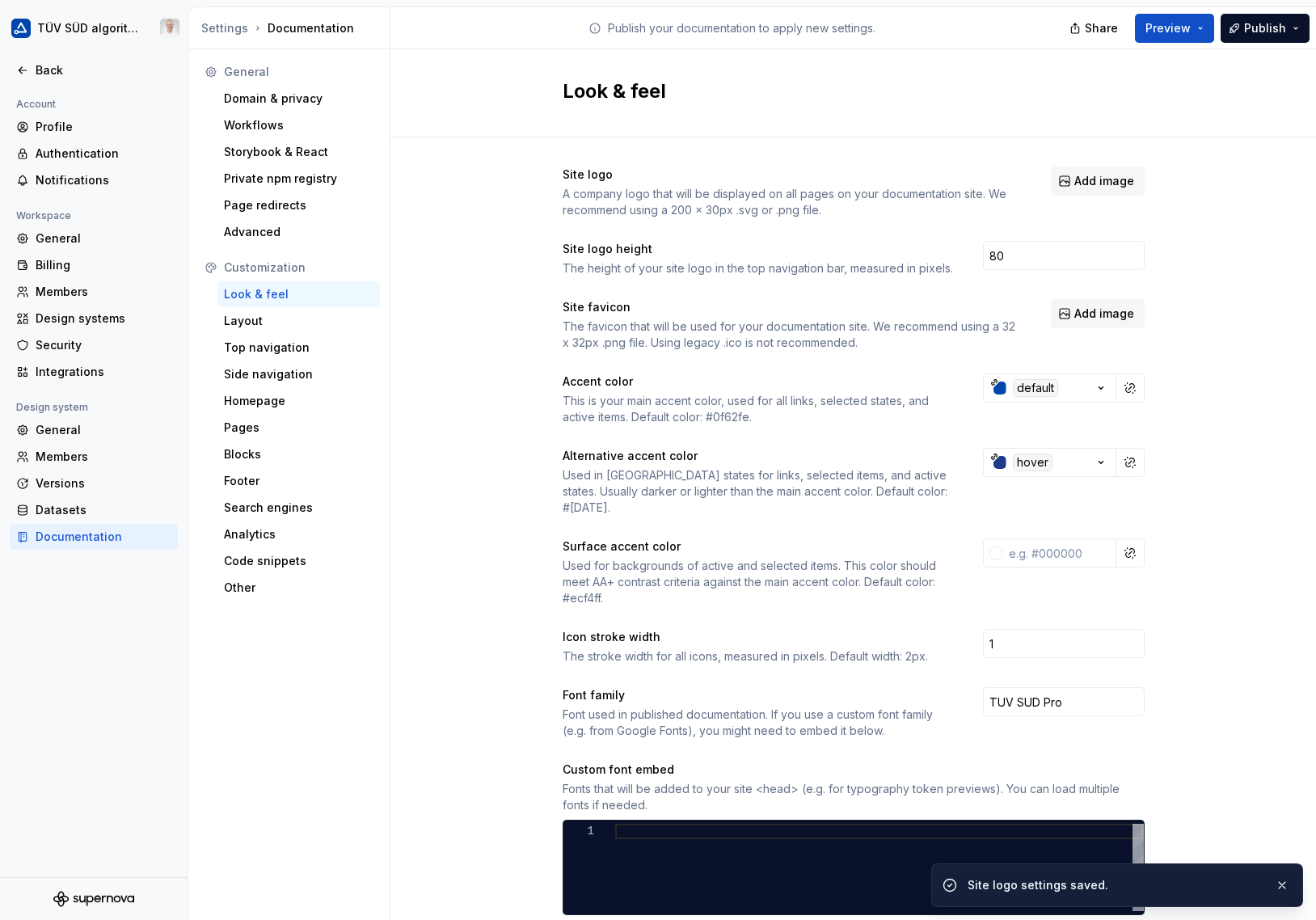
click at [1074, 177] on span "Add image" at bounding box center [1104, 181] width 59 height 16
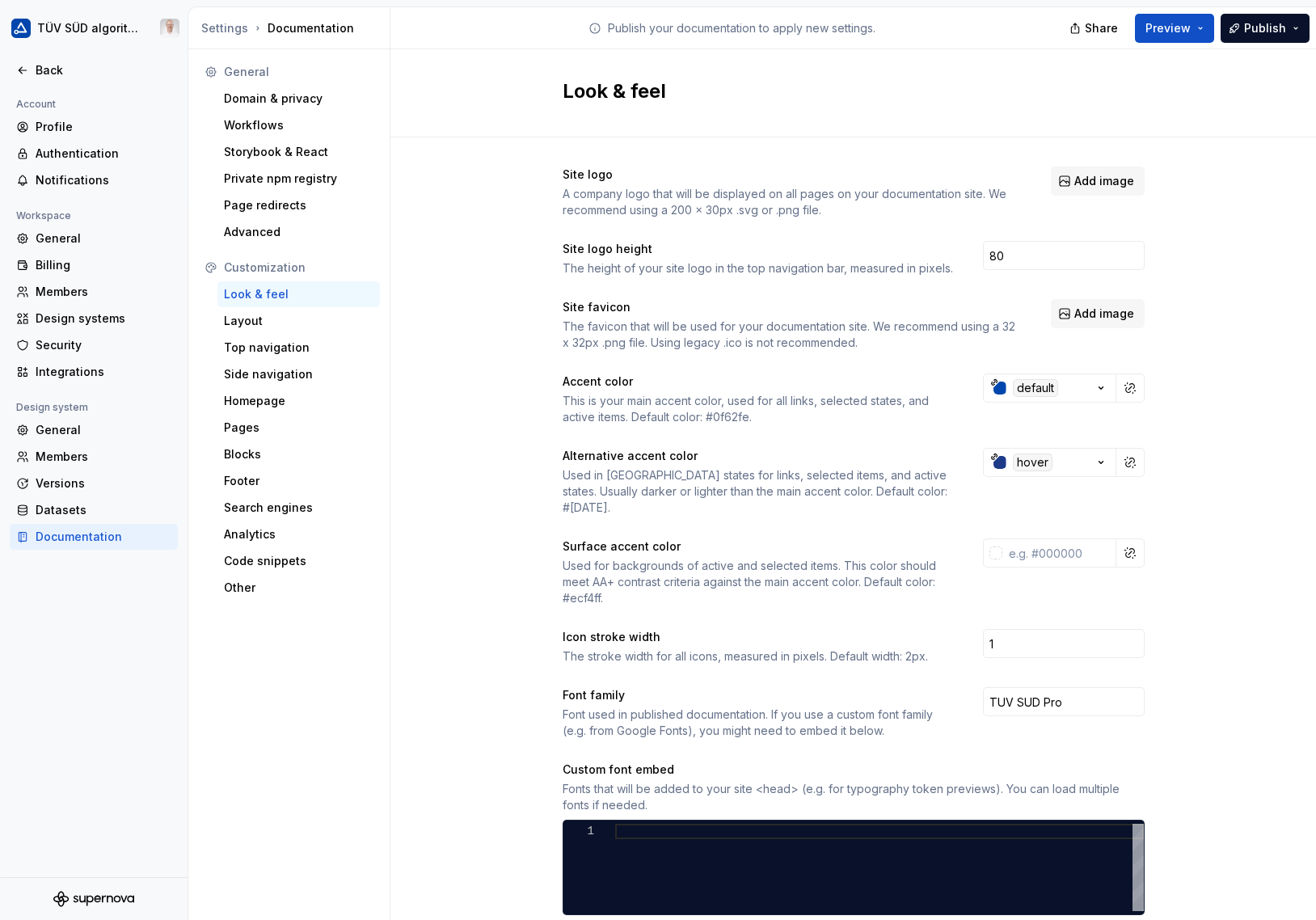
drag, startPoint x: 978, startPoint y: 159, endPoint x: 1024, endPoint y: 163, distance: 46.2
click at [979, 159] on div "Site logo A company logo that will be displayed on all pages on your documentat…" at bounding box center [854, 733] width 582 height 1192
click at [1090, 185] on span "Add image" at bounding box center [1104, 181] width 59 height 16
click at [1269, 242] on div "Site logo A company logo that will be displayed on all pages on your documentat…" at bounding box center [853, 733] width 926 height 1192
click at [545, 363] on div "Site logo A company logo that will be displayed on all pages on your documentat…" at bounding box center [853, 733] width 926 height 1192
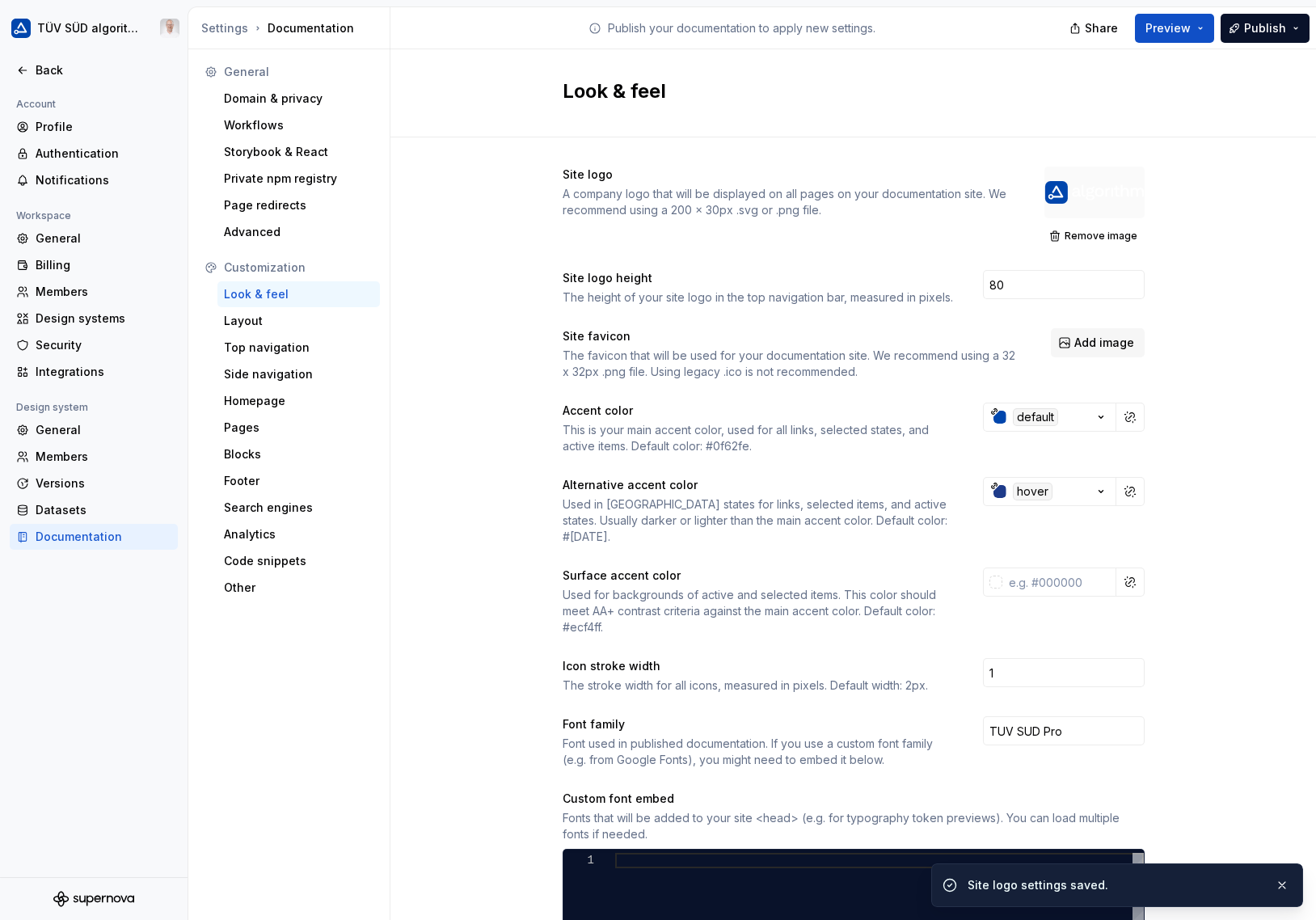
click at [495, 281] on div "Site logo A company logo that will be displayed on all pages on your documentat…" at bounding box center [853, 748] width 926 height 1221
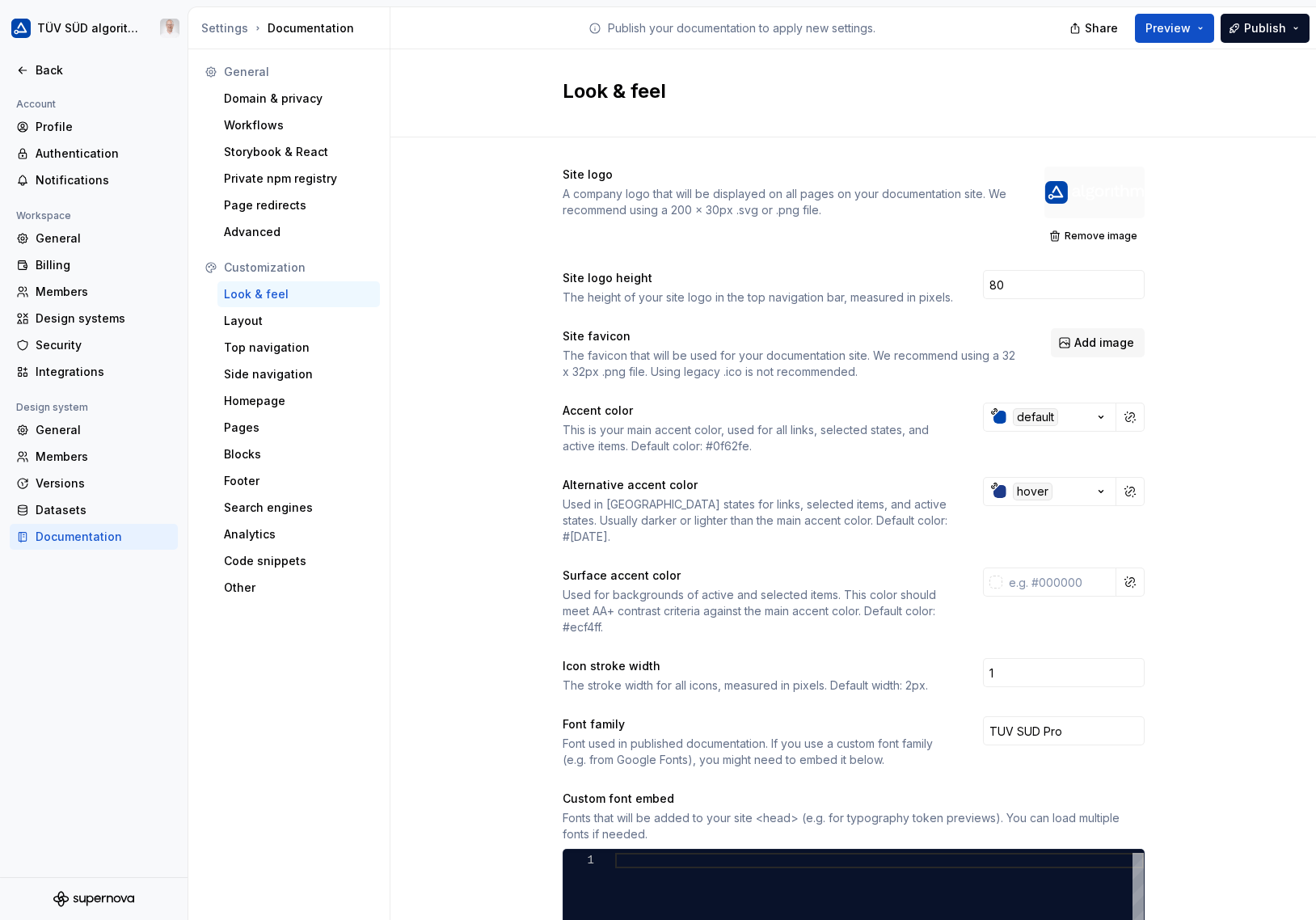
click at [1065, 350] on button "Add image" at bounding box center [1098, 343] width 94 height 29
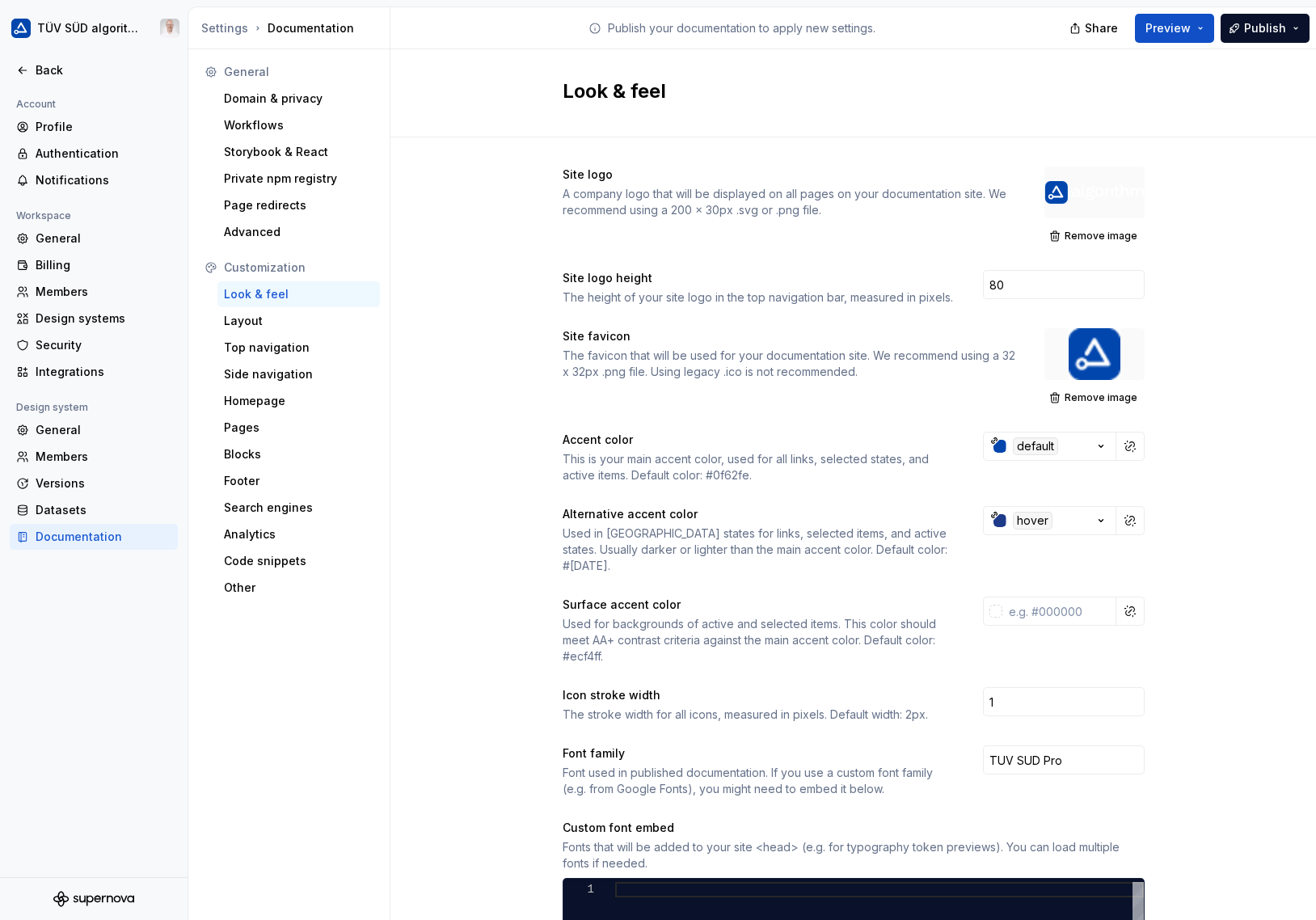
click at [1245, 34] on span "Publish" at bounding box center [1265, 28] width 42 height 16
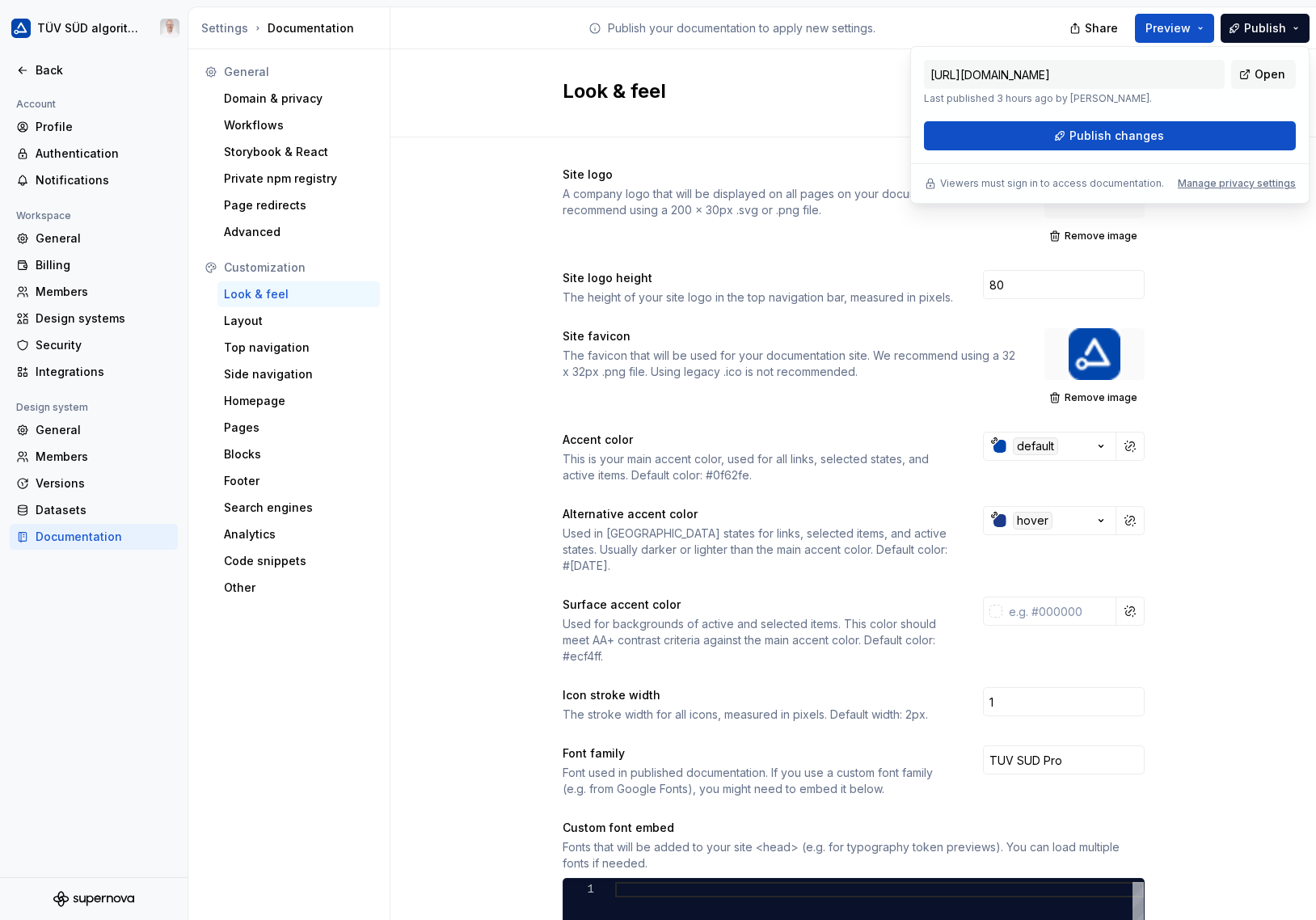
drag, startPoint x: 1245, startPoint y: 34, endPoint x: 1175, endPoint y: 143, distance: 129.5
click at [1175, 143] on button "Publish changes" at bounding box center [1109, 136] width 371 height 29
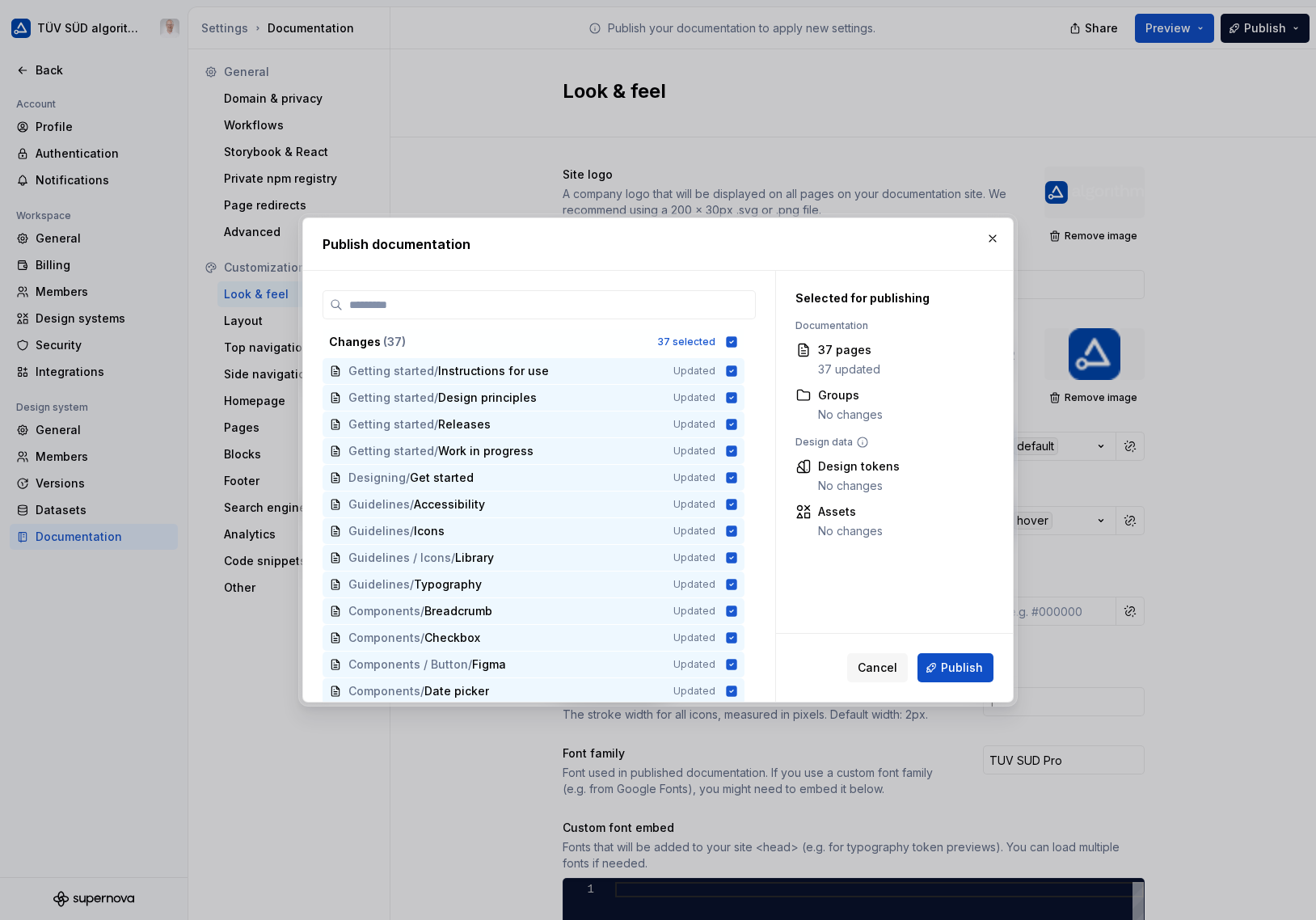
click at [963, 664] on span "Publish" at bounding box center [962, 667] width 42 height 16
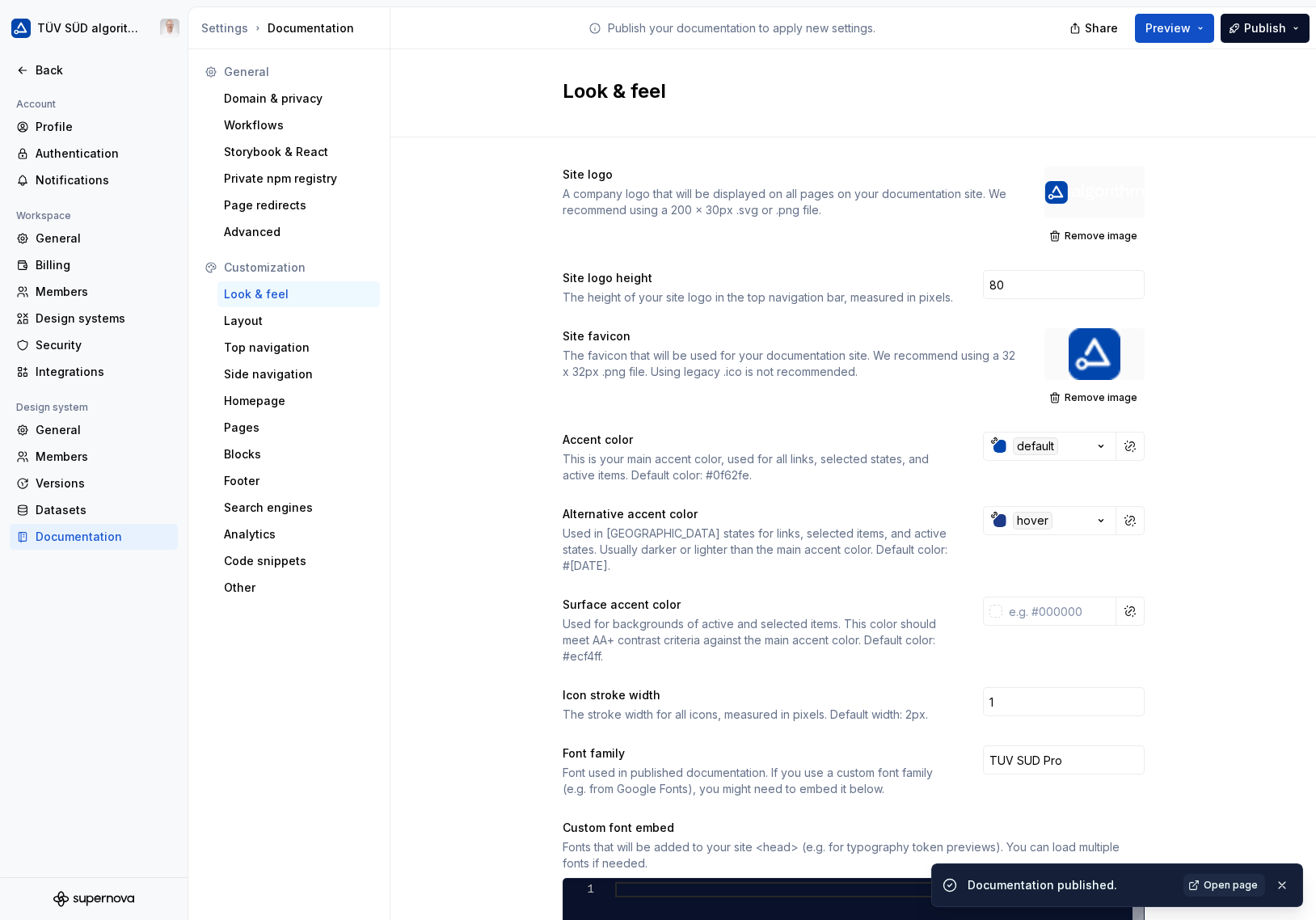
click at [1209, 886] on span "Open page" at bounding box center [1231, 886] width 55 height 13
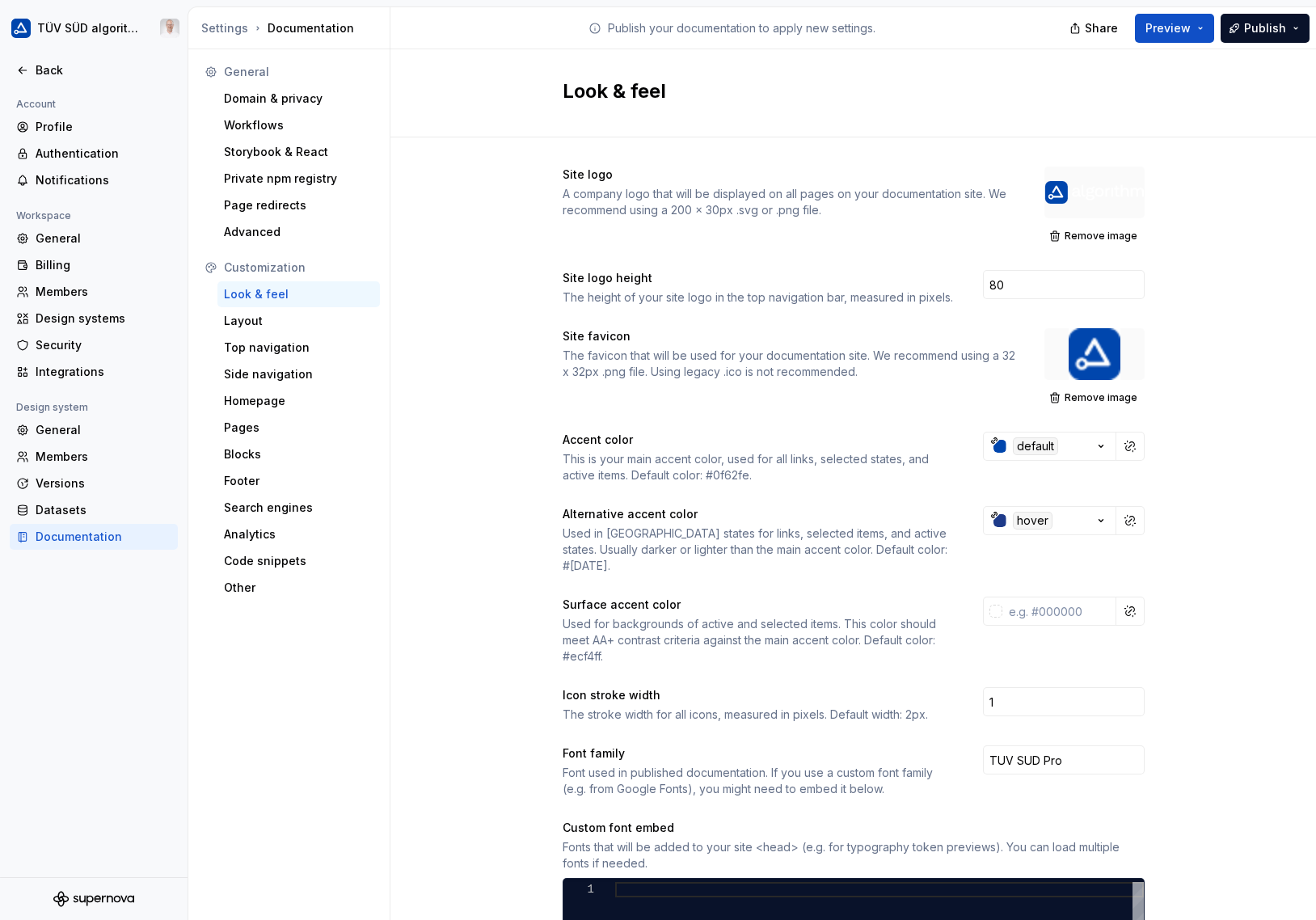
click at [857, 143] on div "Site logo A company logo that will be displayed on all pages on your documentat…" at bounding box center [854, 763] width 582 height 1250
click at [1104, 234] on span "Remove image" at bounding box center [1101, 236] width 73 height 13
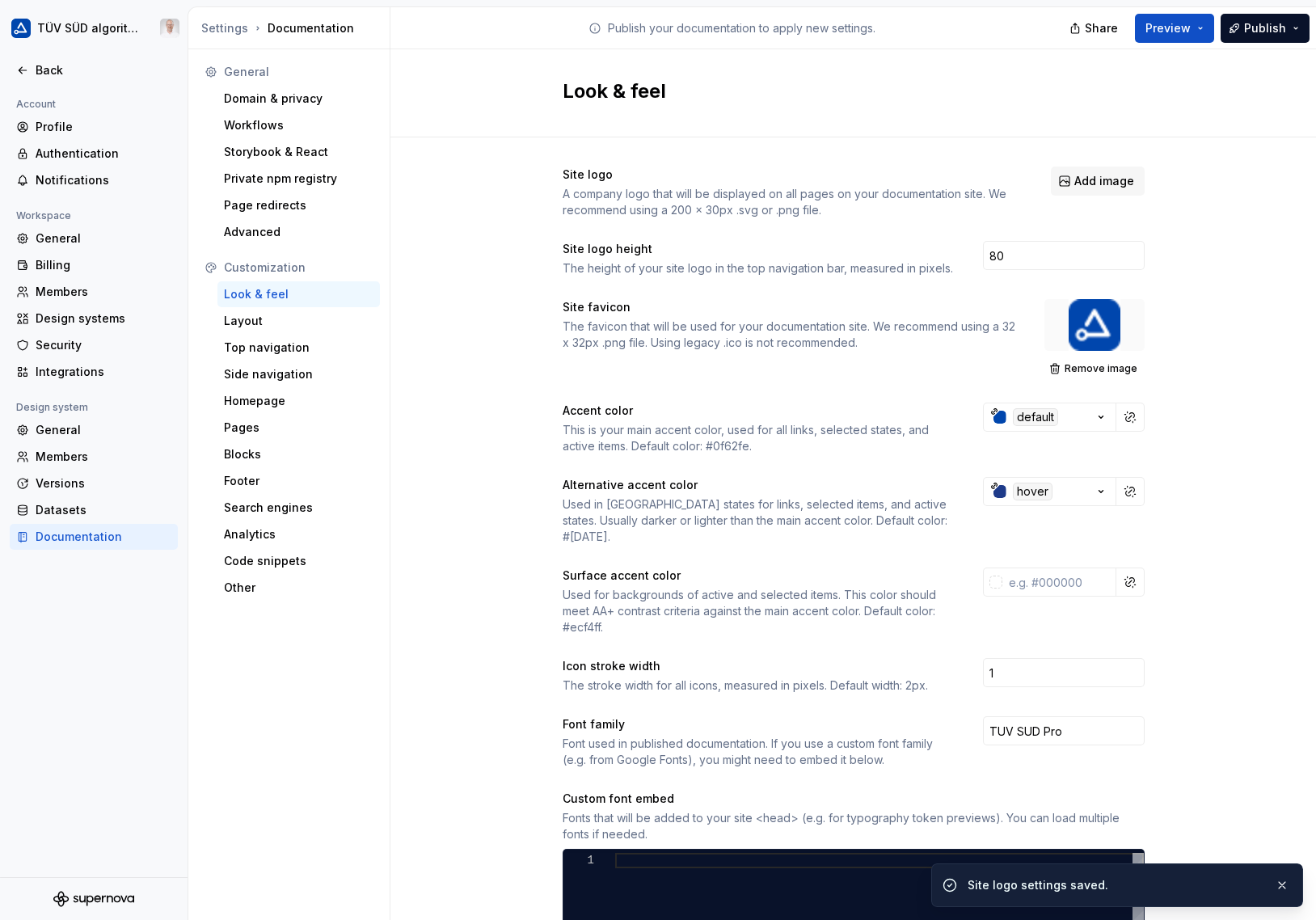
click at [1106, 183] on span "Add image" at bounding box center [1104, 181] width 59 height 16
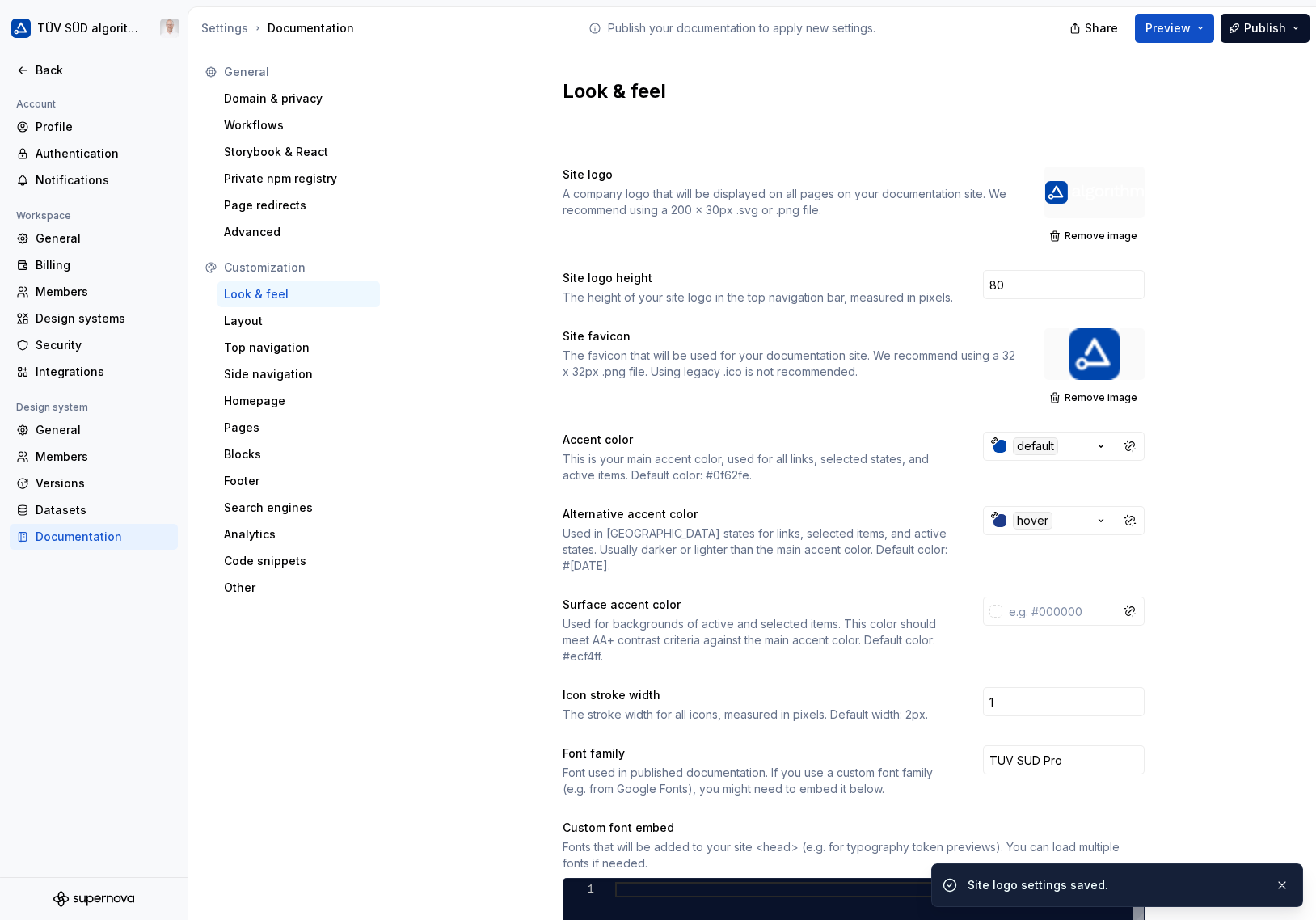
click at [1201, 217] on div "Site logo A company logo that will be displayed on all pages on your documentat…" at bounding box center [853, 763] width 926 height 1250
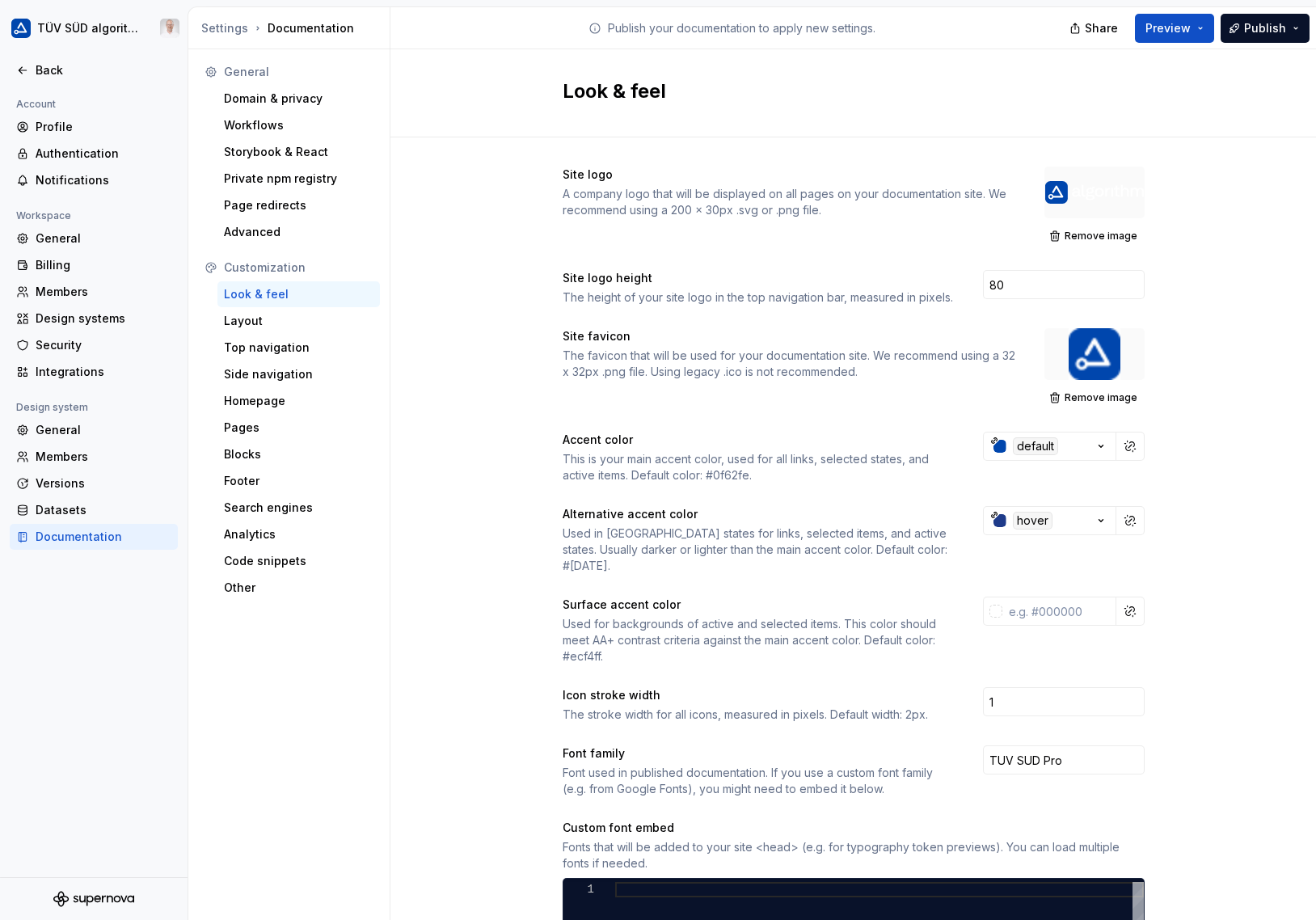
click at [1083, 393] on span "Remove image" at bounding box center [1101, 398] width 73 height 13
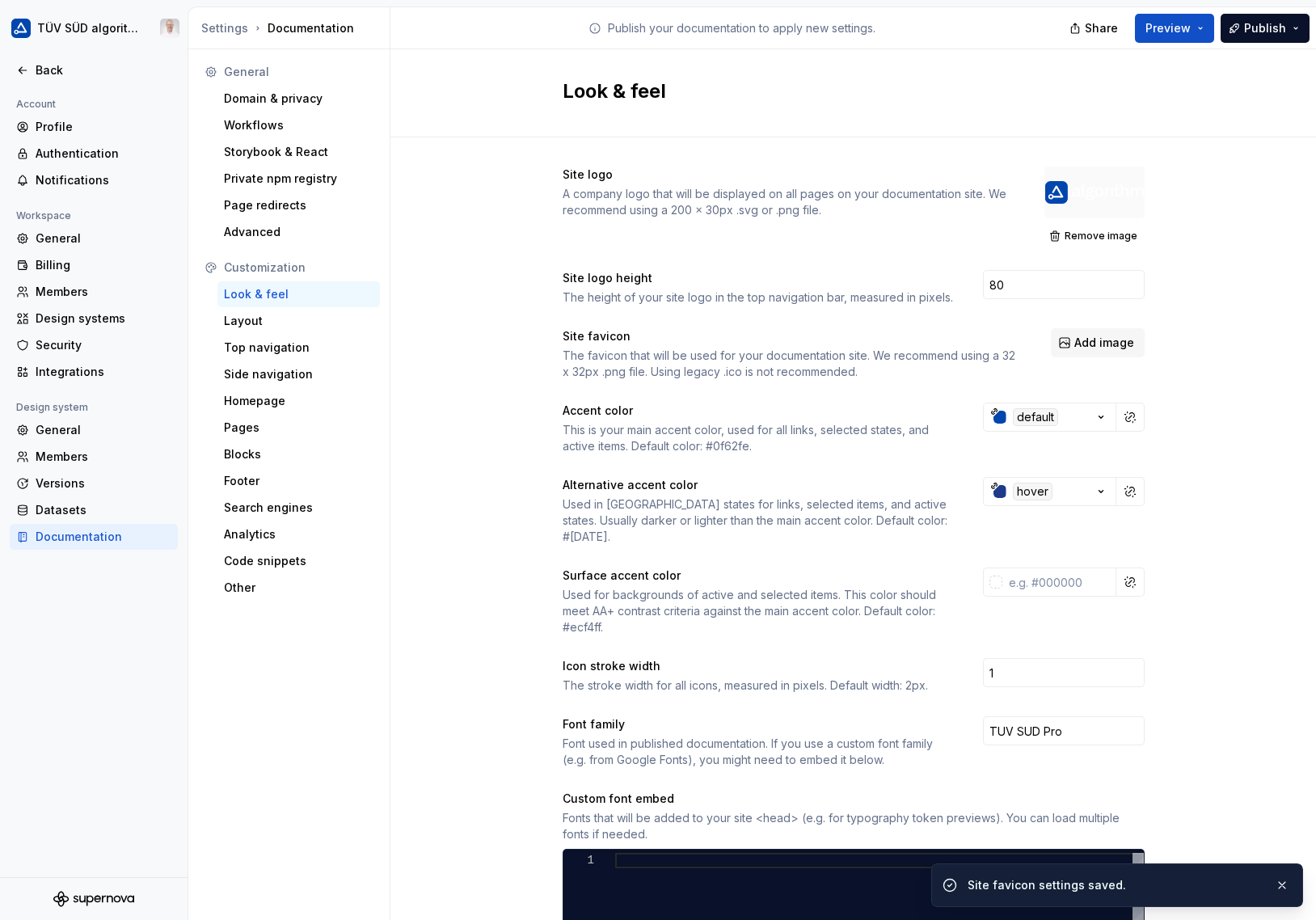
click at [1091, 346] on span "Add image" at bounding box center [1104, 343] width 59 height 16
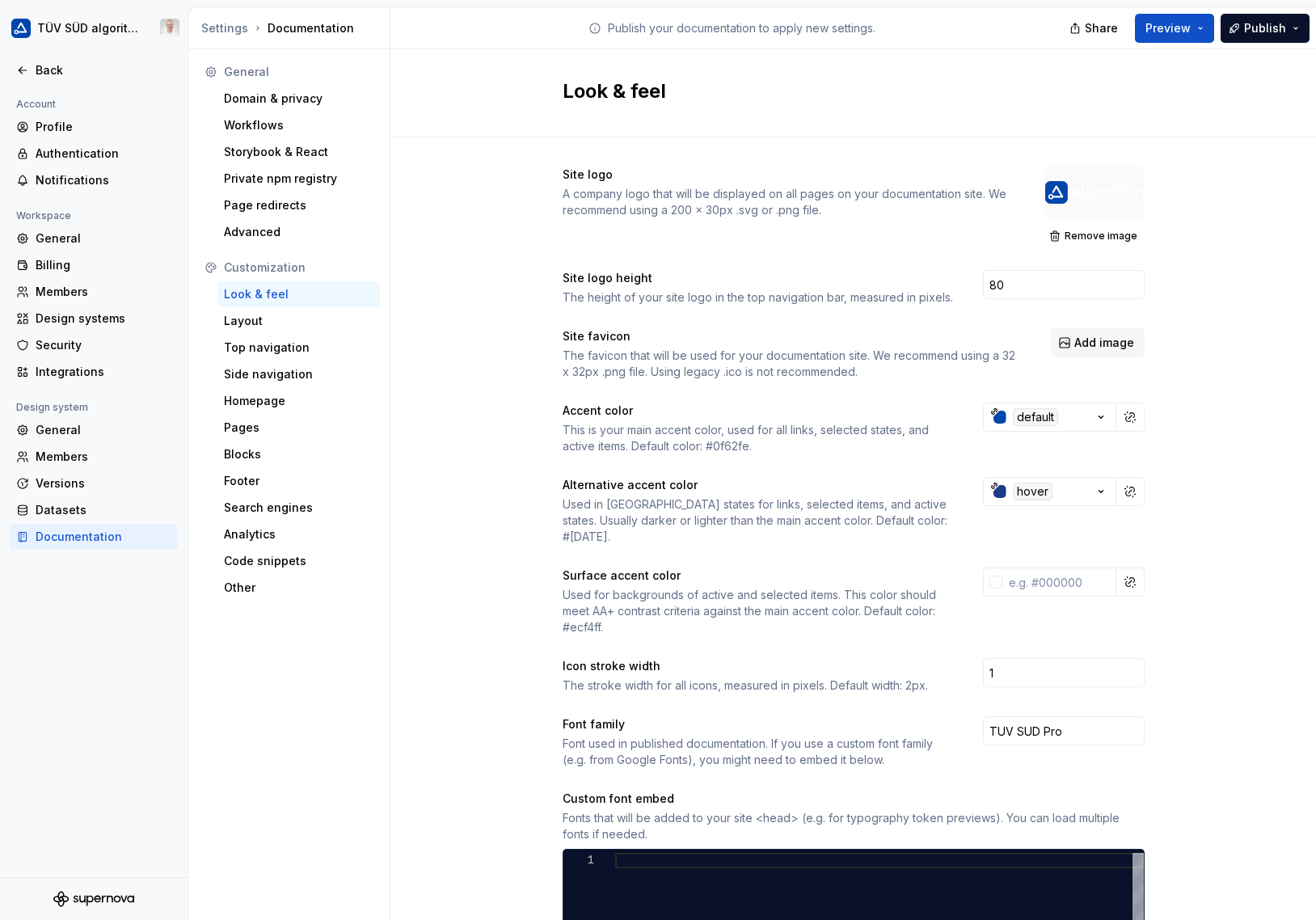
click at [1286, 281] on div "Site logo A company logo that will be displayed on all pages on your documentat…" at bounding box center [853, 748] width 926 height 1221
click at [1083, 341] on span "Add image" at bounding box center [1104, 343] width 59 height 16
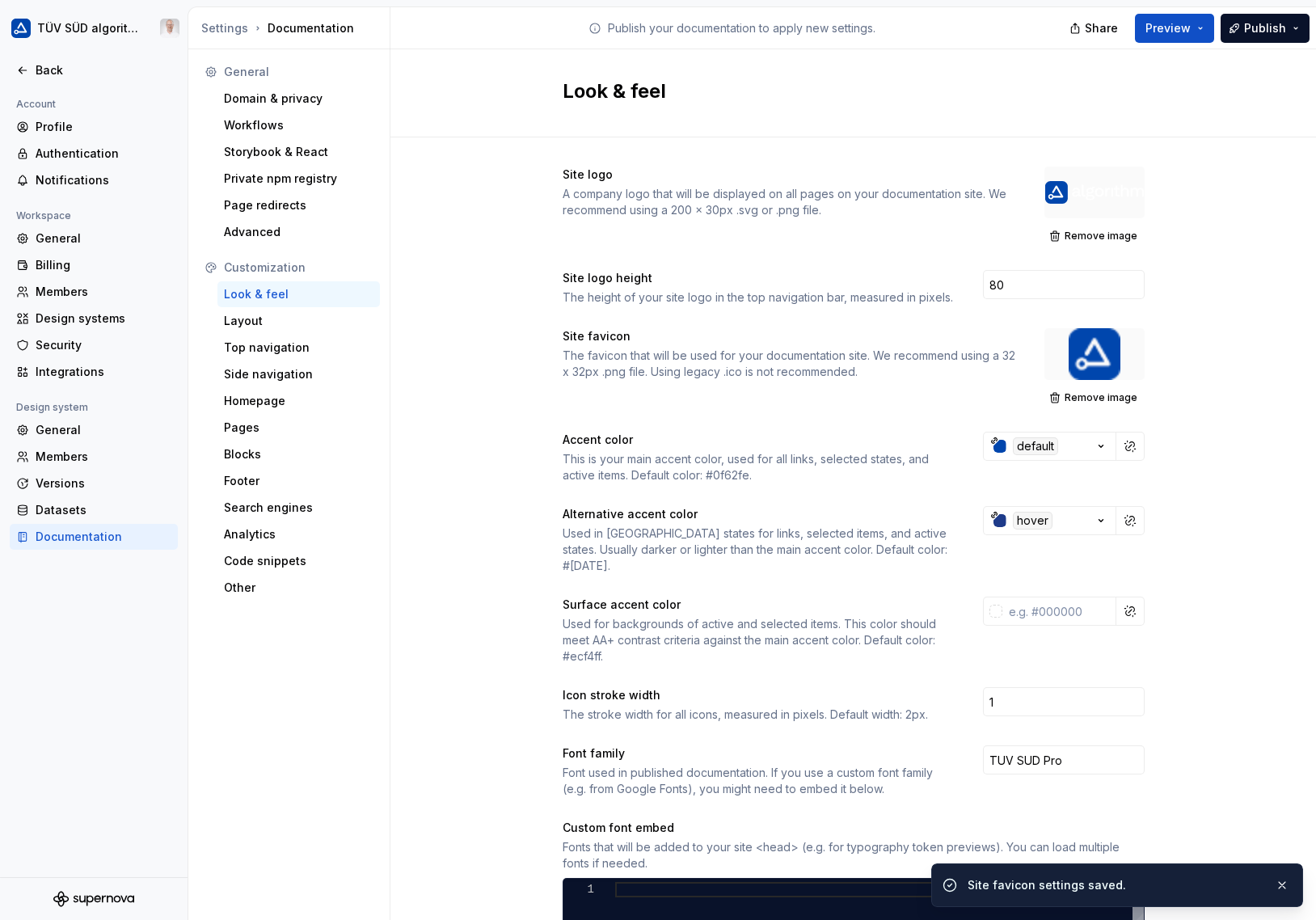
click at [1227, 379] on div "Site logo A company logo that will be displayed on all pages on your documentat…" at bounding box center [853, 763] width 926 height 1250
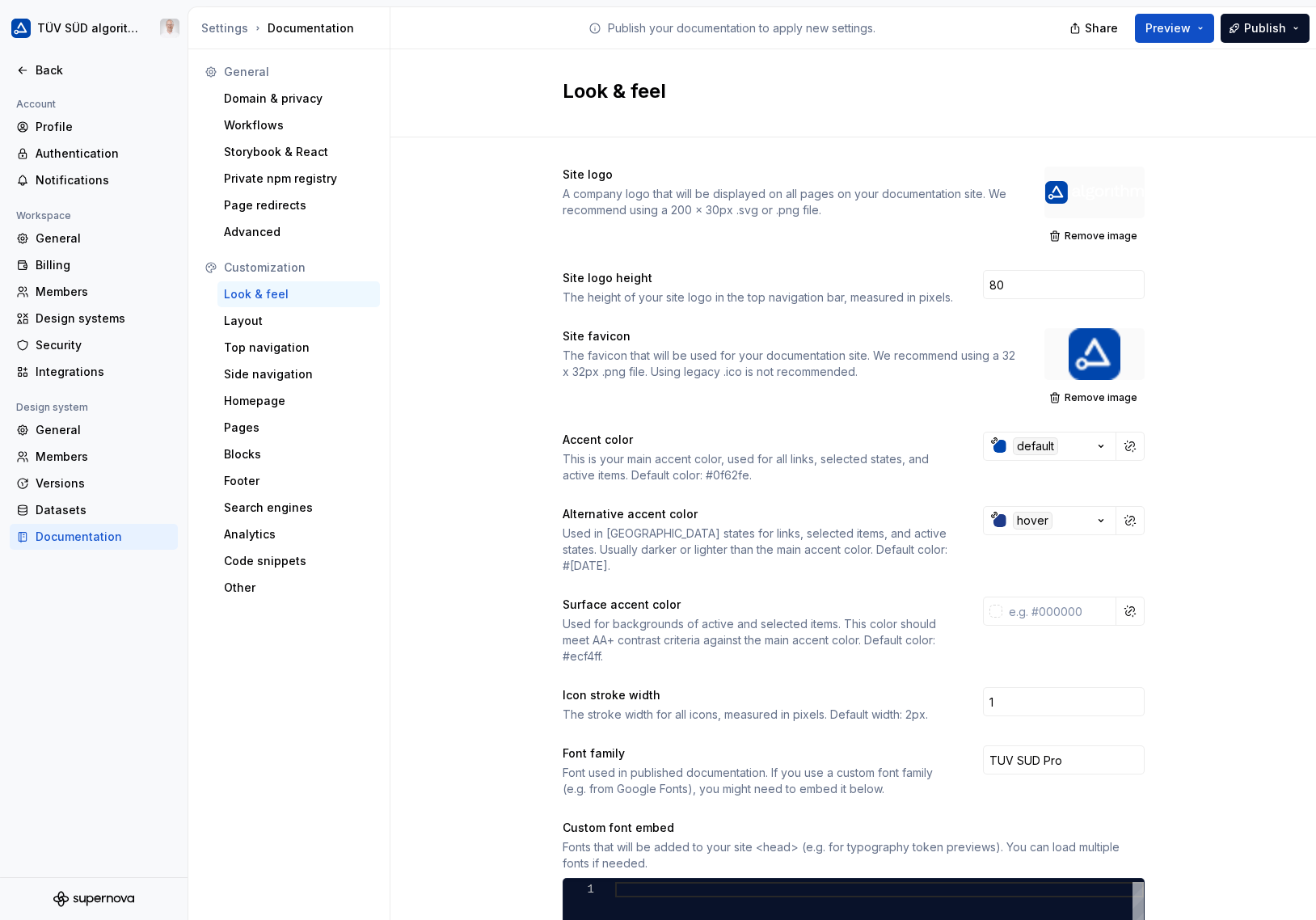
click at [1252, 28] on span "Publish" at bounding box center [1265, 28] width 42 height 16
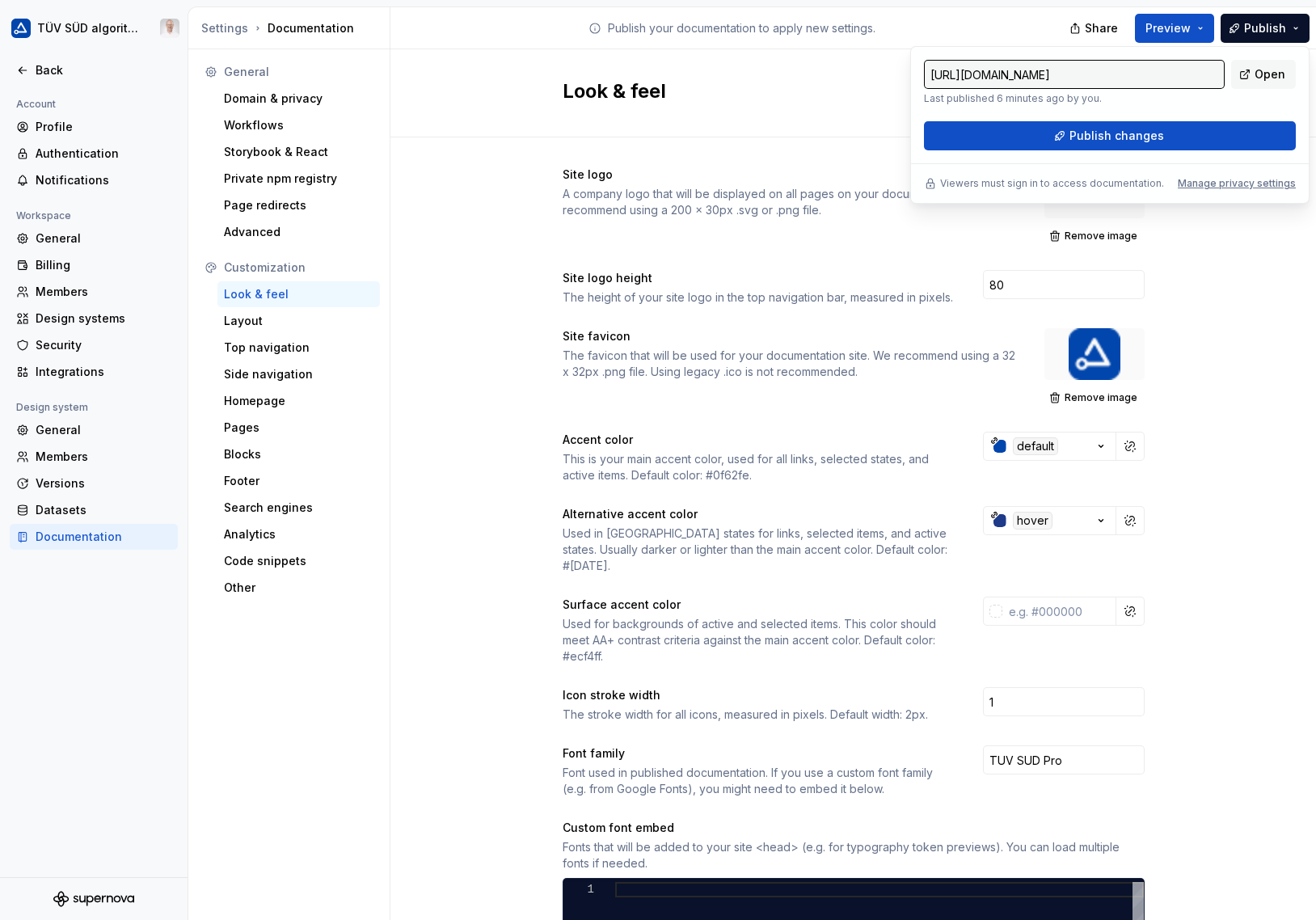
drag, startPoint x: 1252, startPoint y: 28, endPoint x: 1126, endPoint y: 138, distance: 167.3
click at [1126, 138] on span "Publish changes" at bounding box center [1116, 135] width 95 height 16
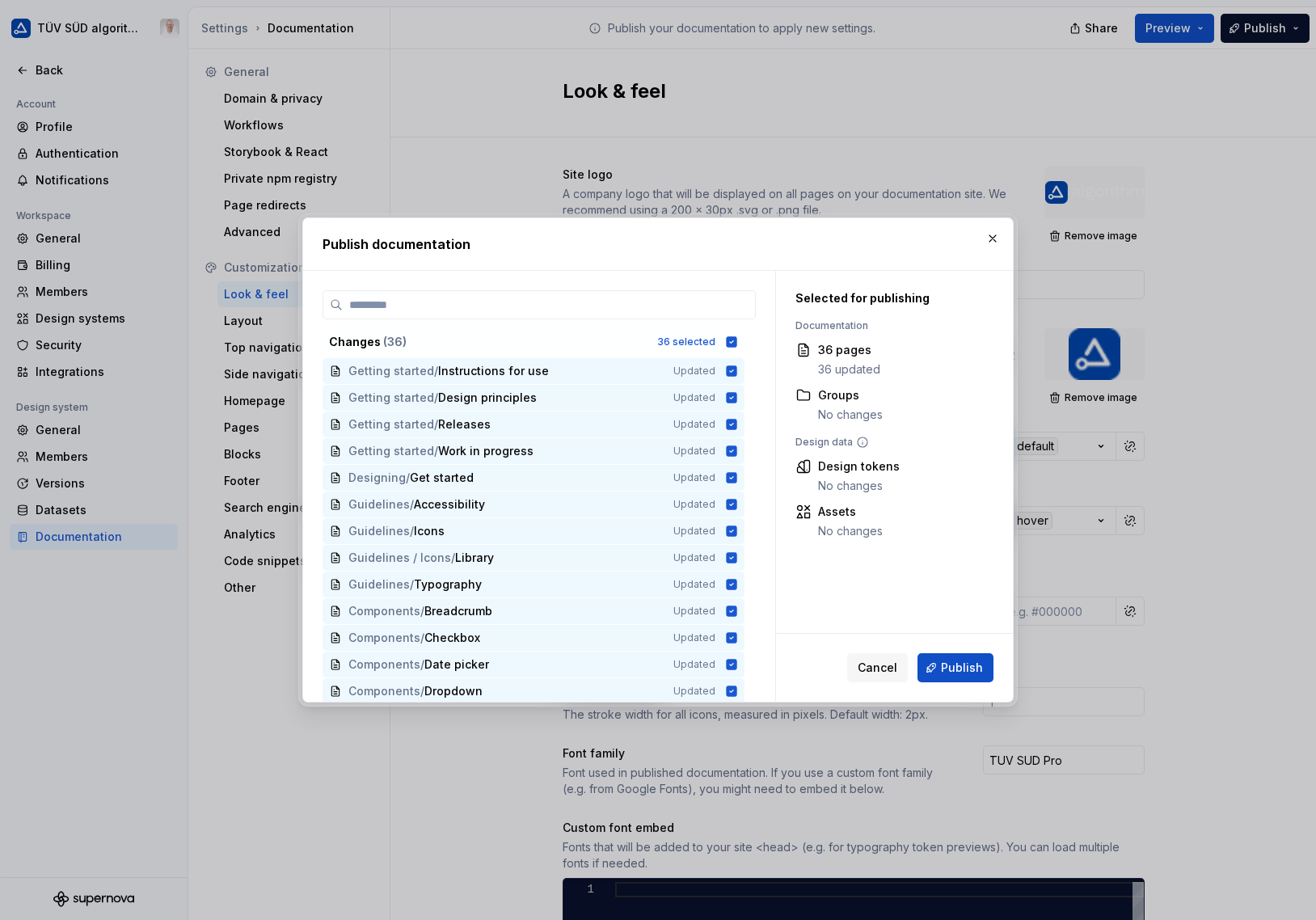
click at [941, 666] on button "Publish" at bounding box center [955, 667] width 76 height 29
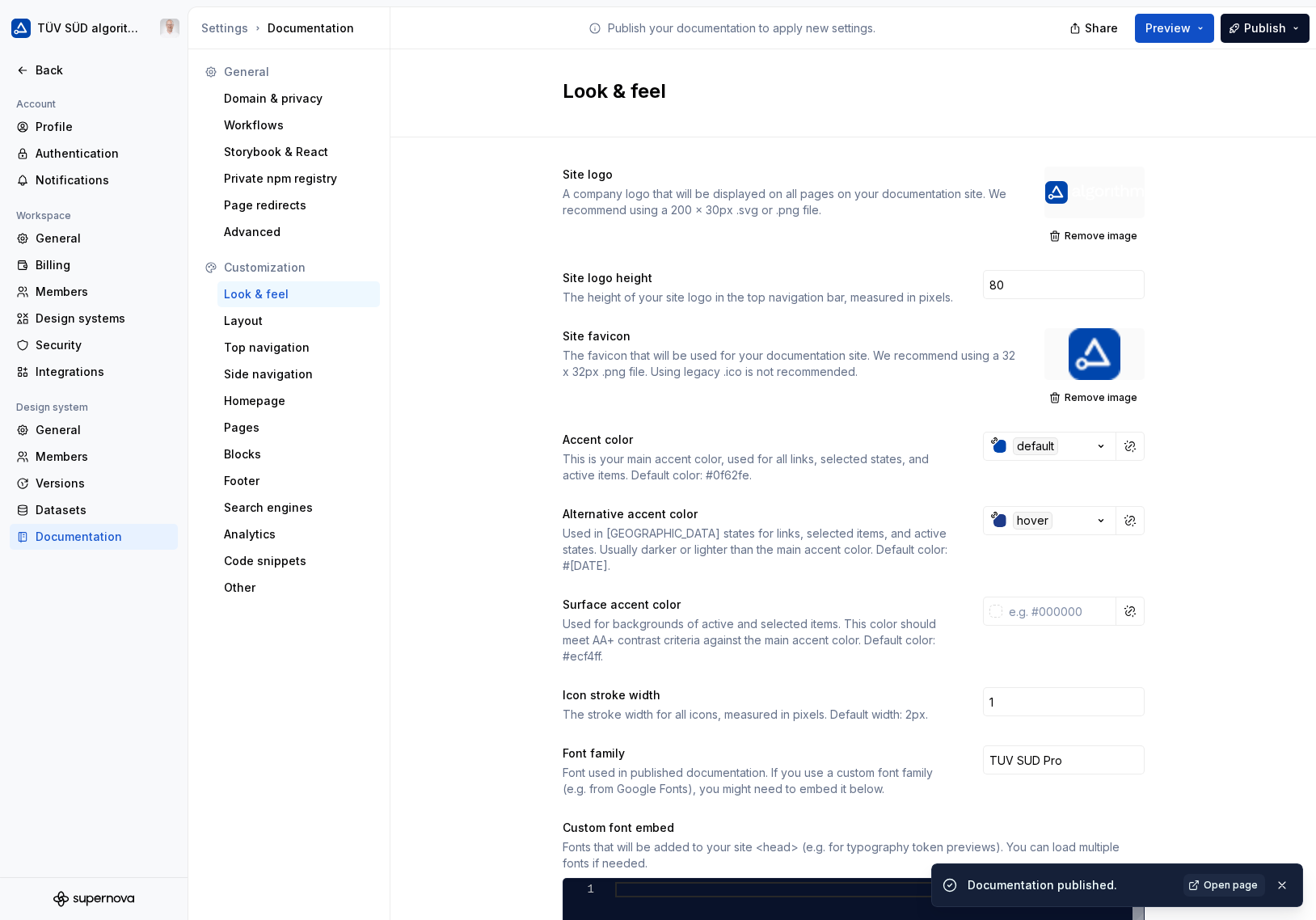
click at [1231, 880] on span "Open page" at bounding box center [1231, 886] width 55 height 13
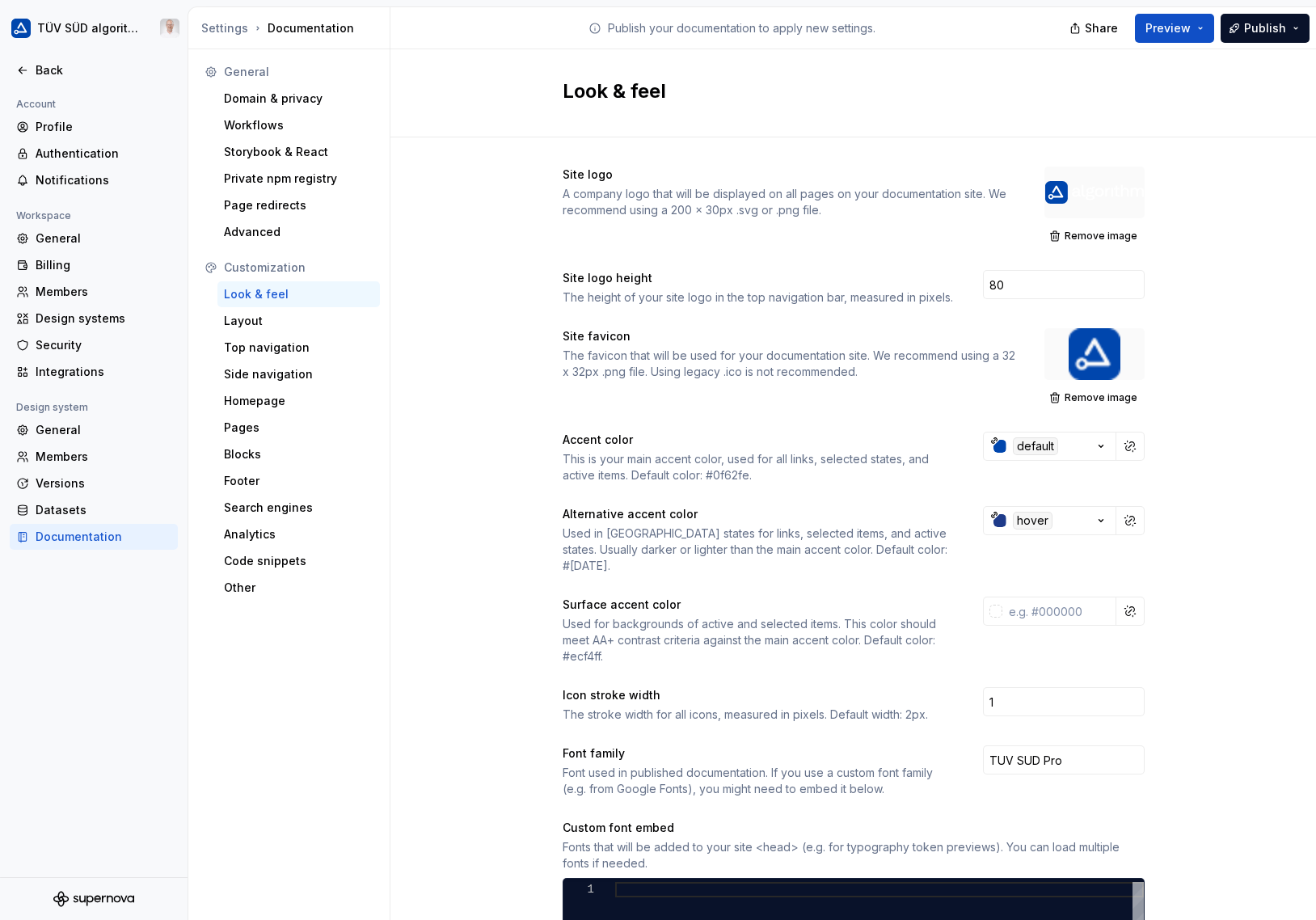
click at [1098, 403] on span "Remove image" at bounding box center [1101, 398] width 73 height 13
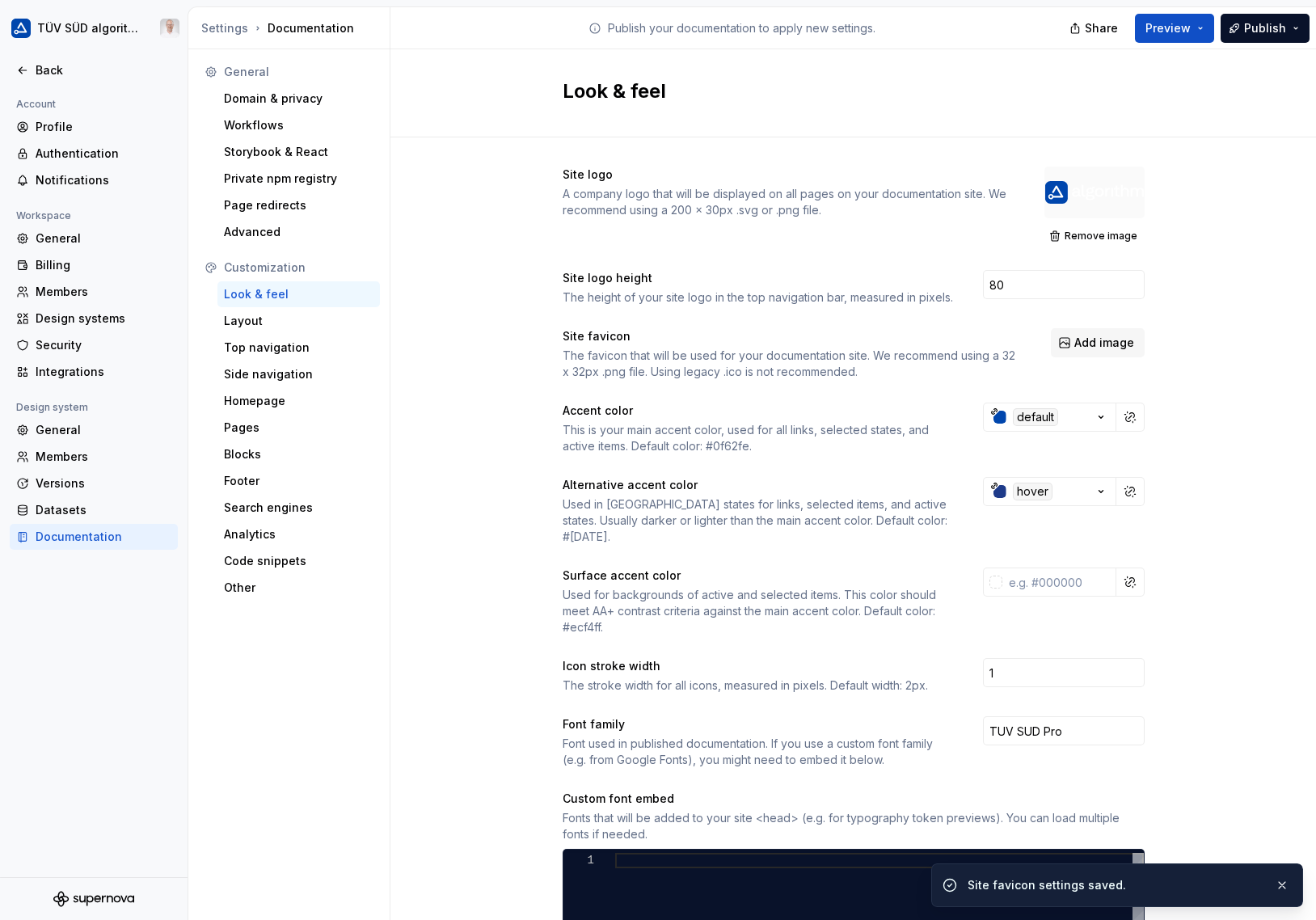
click at [1086, 344] on span "Add image" at bounding box center [1104, 343] width 59 height 16
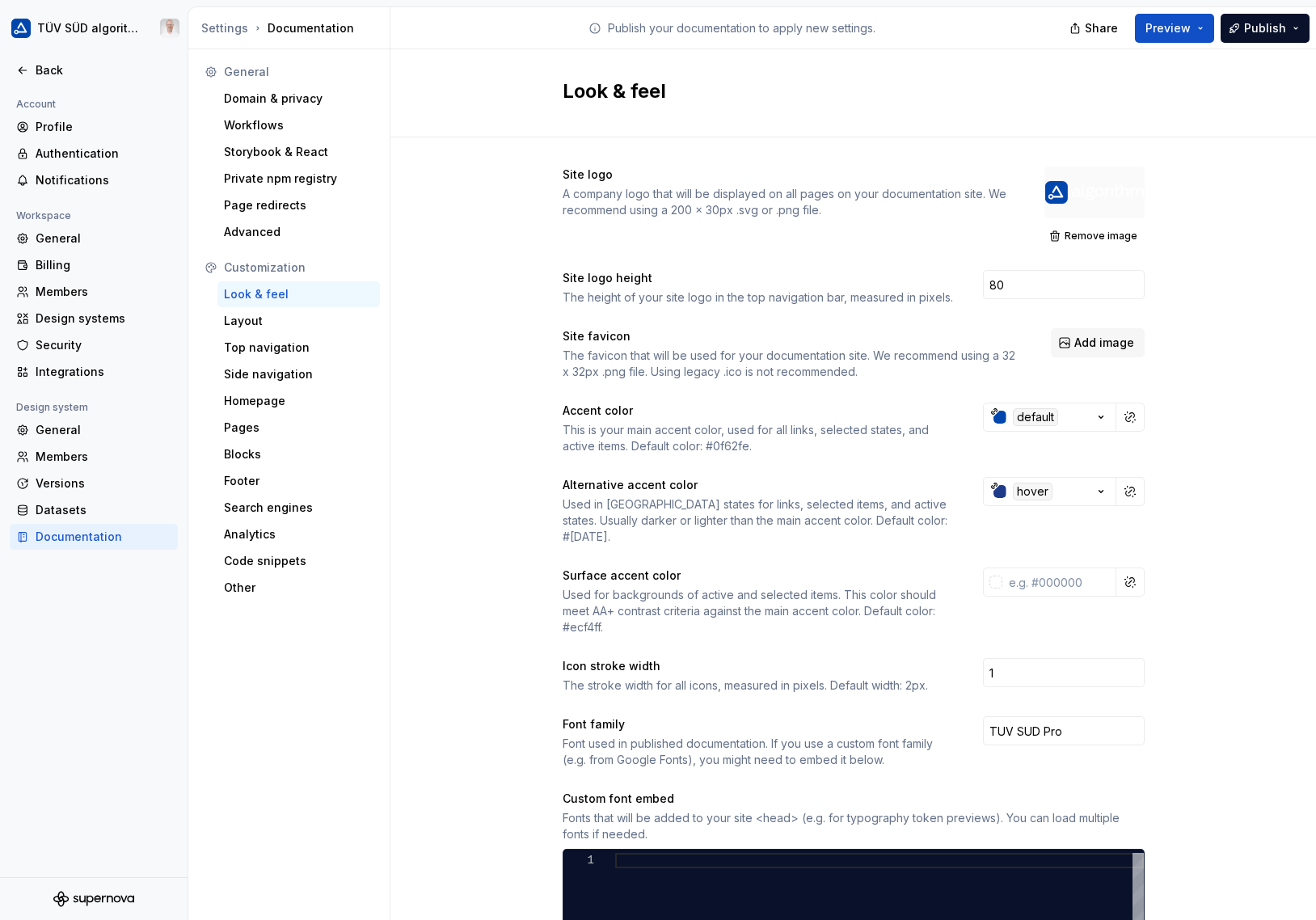
click at [1201, 309] on div "Site logo A company logo that will be displayed on all pages on your documentat…" at bounding box center [853, 748] width 926 height 1221
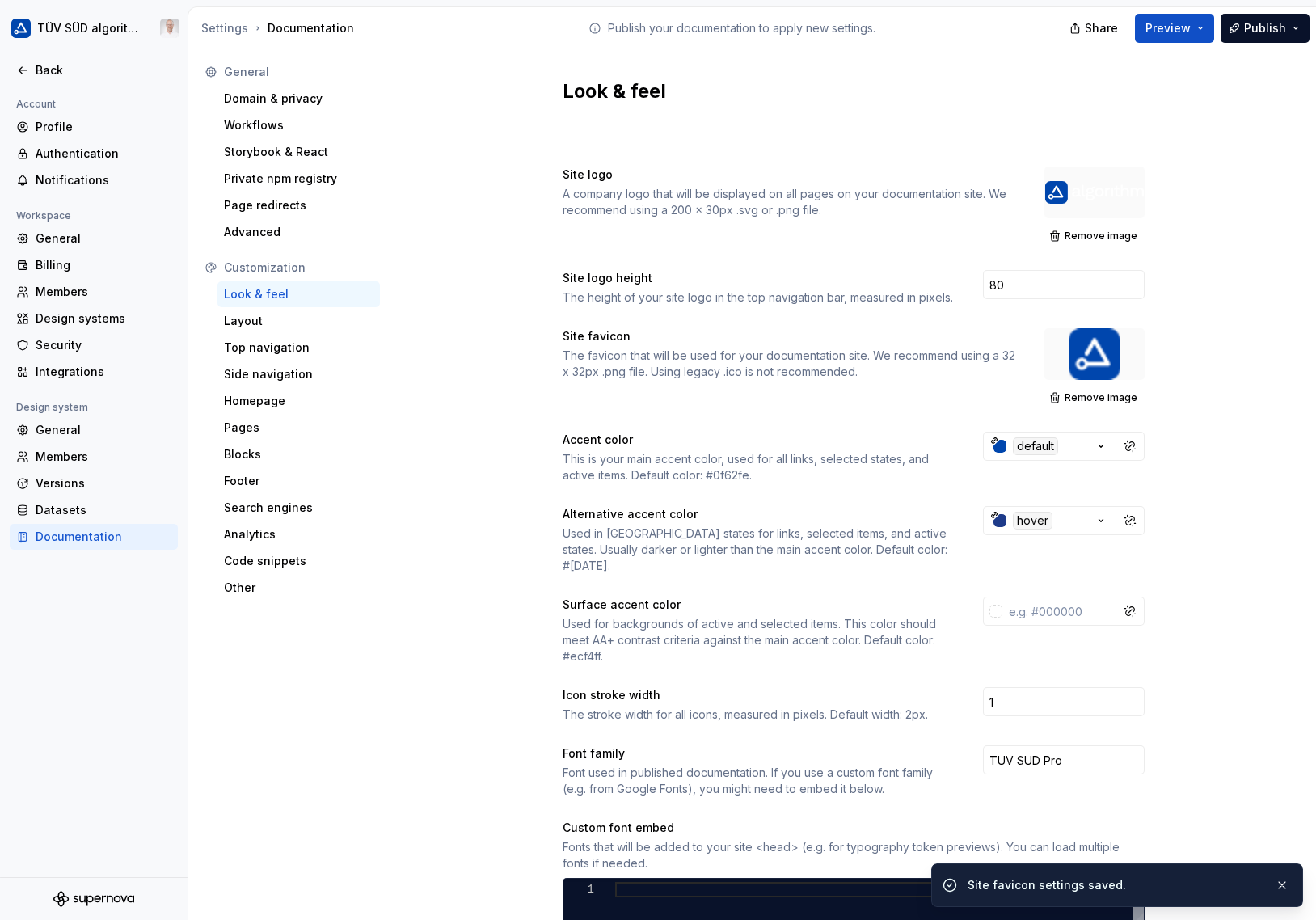
click at [1260, 21] on span "Publish" at bounding box center [1265, 28] width 42 height 16
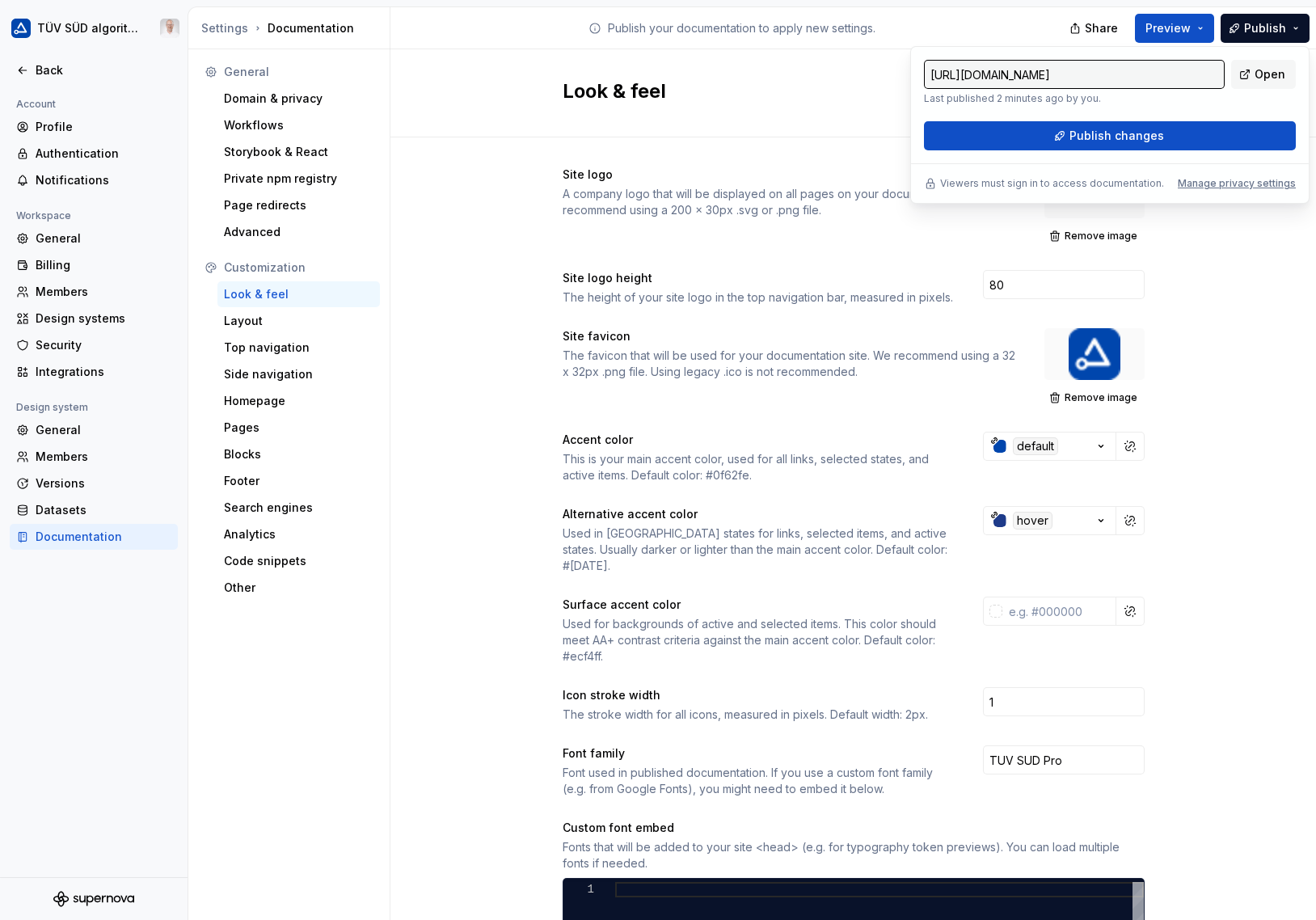
click at [1109, 129] on span "Publish changes" at bounding box center [1116, 135] width 95 height 16
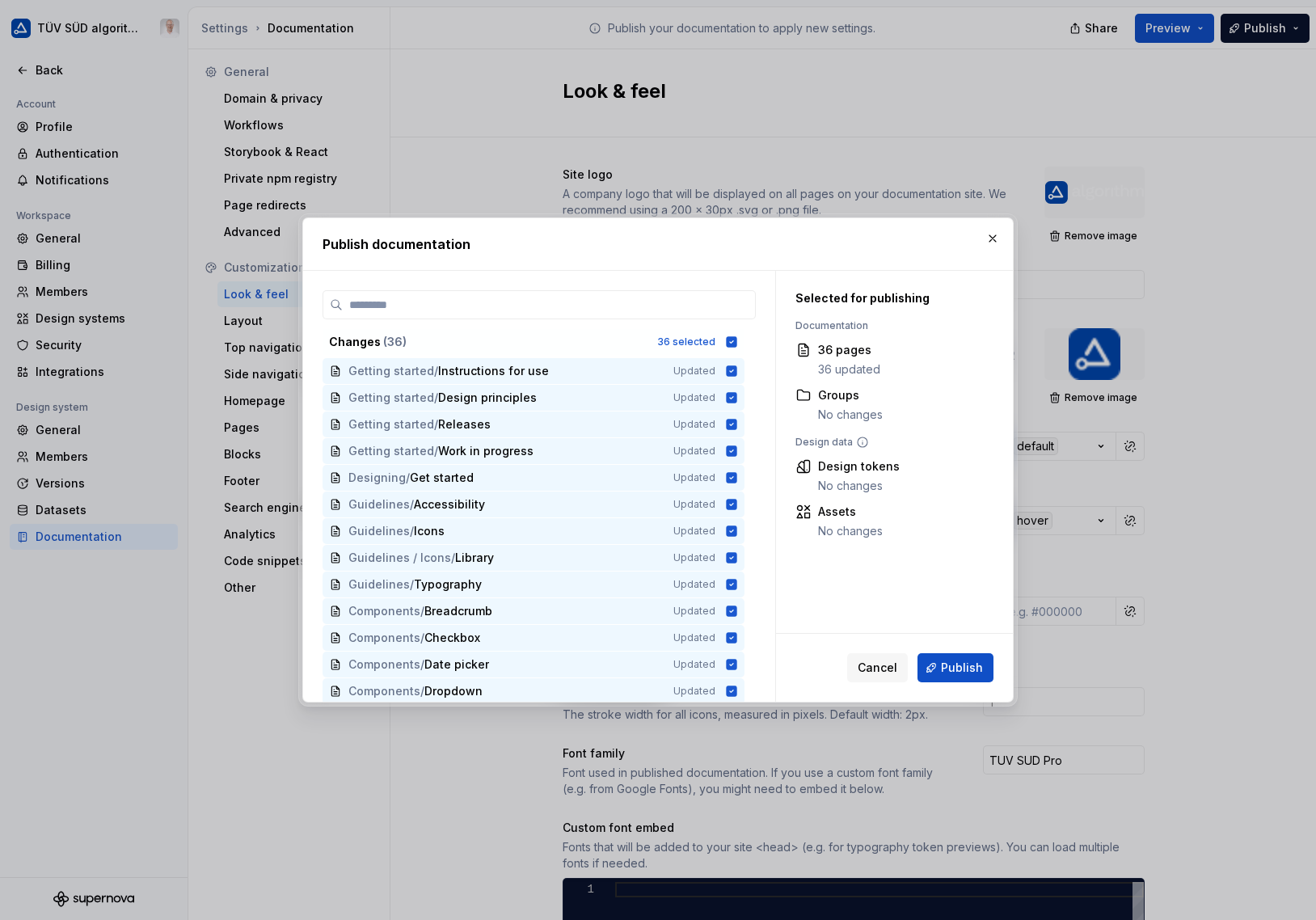
click at [959, 662] on span "Publish" at bounding box center [962, 667] width 42 height 16
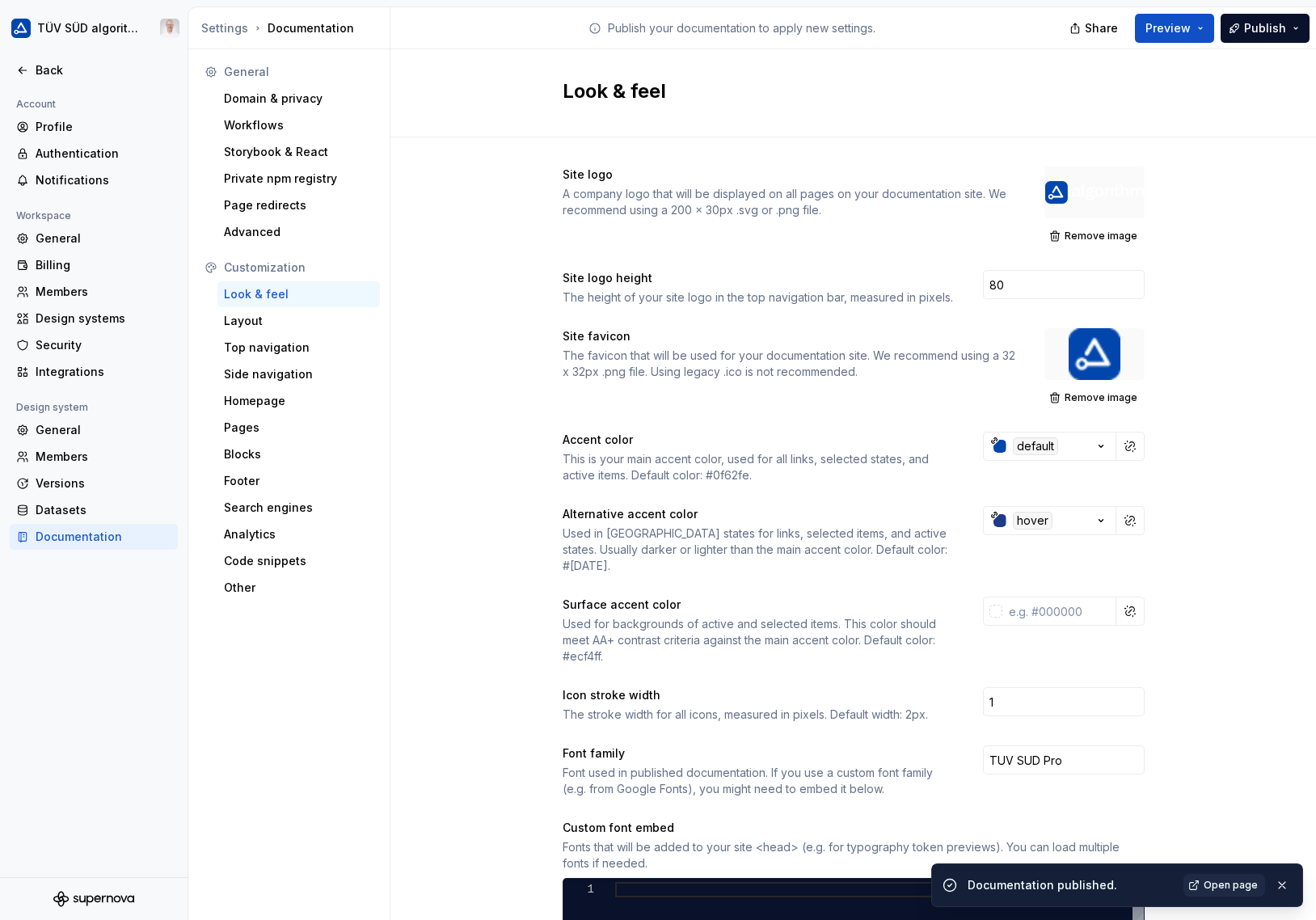
click at [1213, 883] on span "Open page" at bounding box center [1231, 886] width 55 height 13
